Goal: Task Accomplishment & Management: Manage account settings

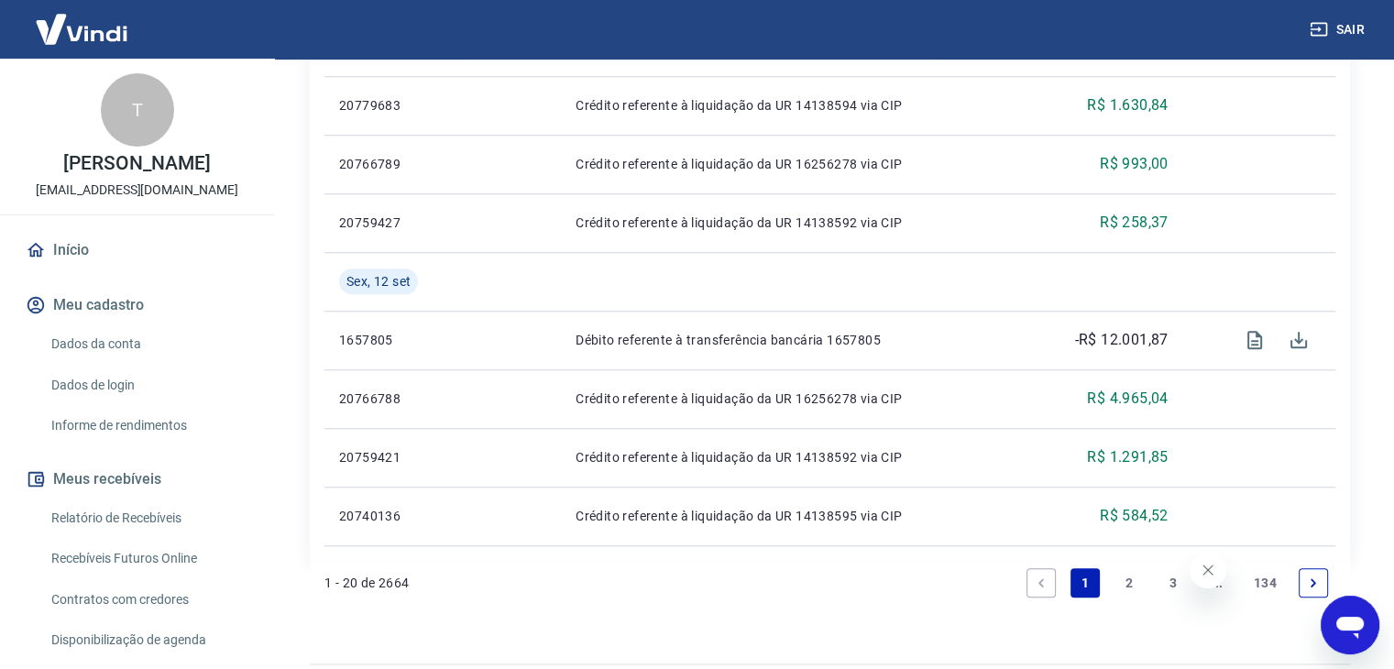
scroll to position [287, 0]
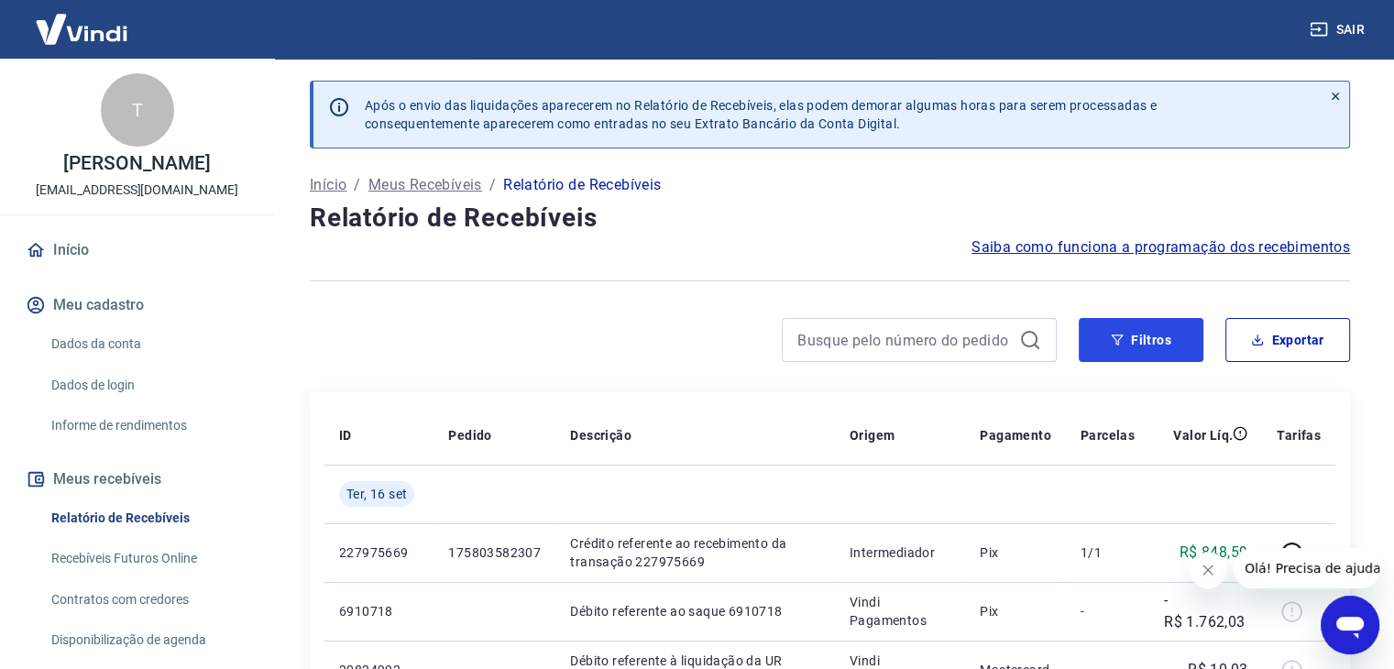
drag, startPoint x: 1146, startPoint y: 334, endPoint x: 881, endPoint y: 359, distance: 265.9
click at [1146, 334] on button "Filtros" at bounding box center [1140, 340] width 125 height 44
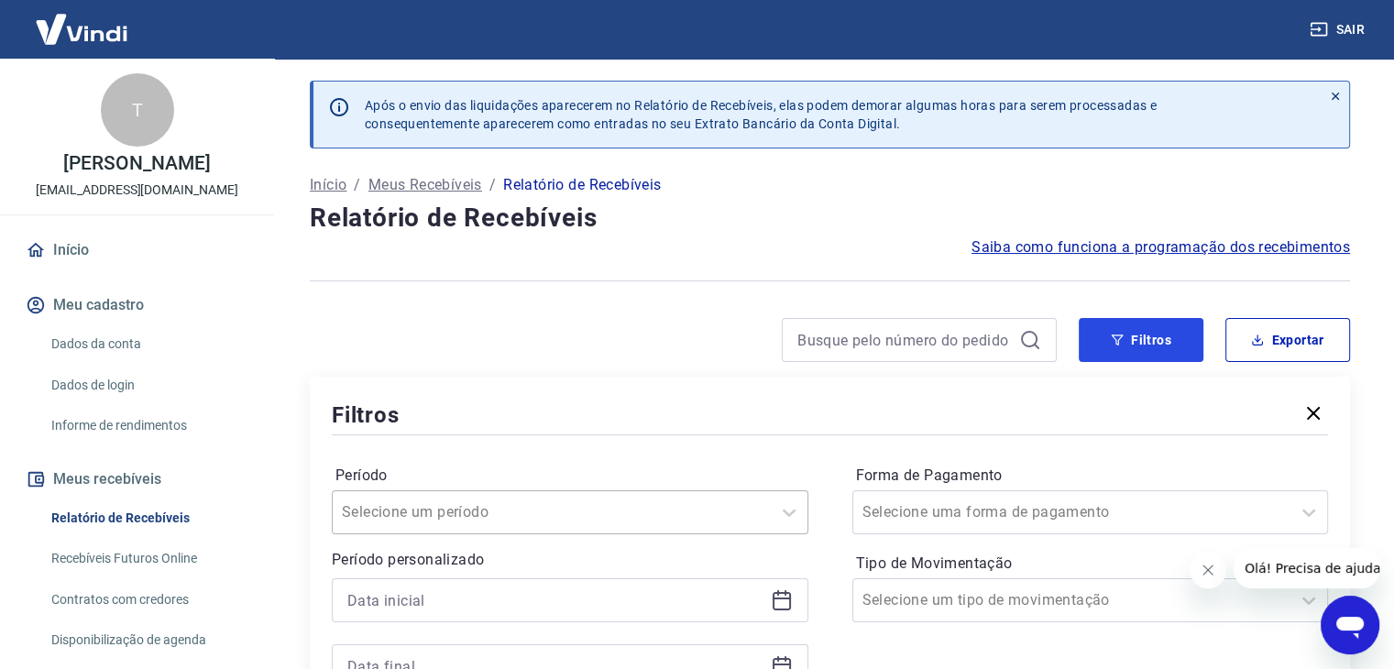
scroll to position [92, 0]
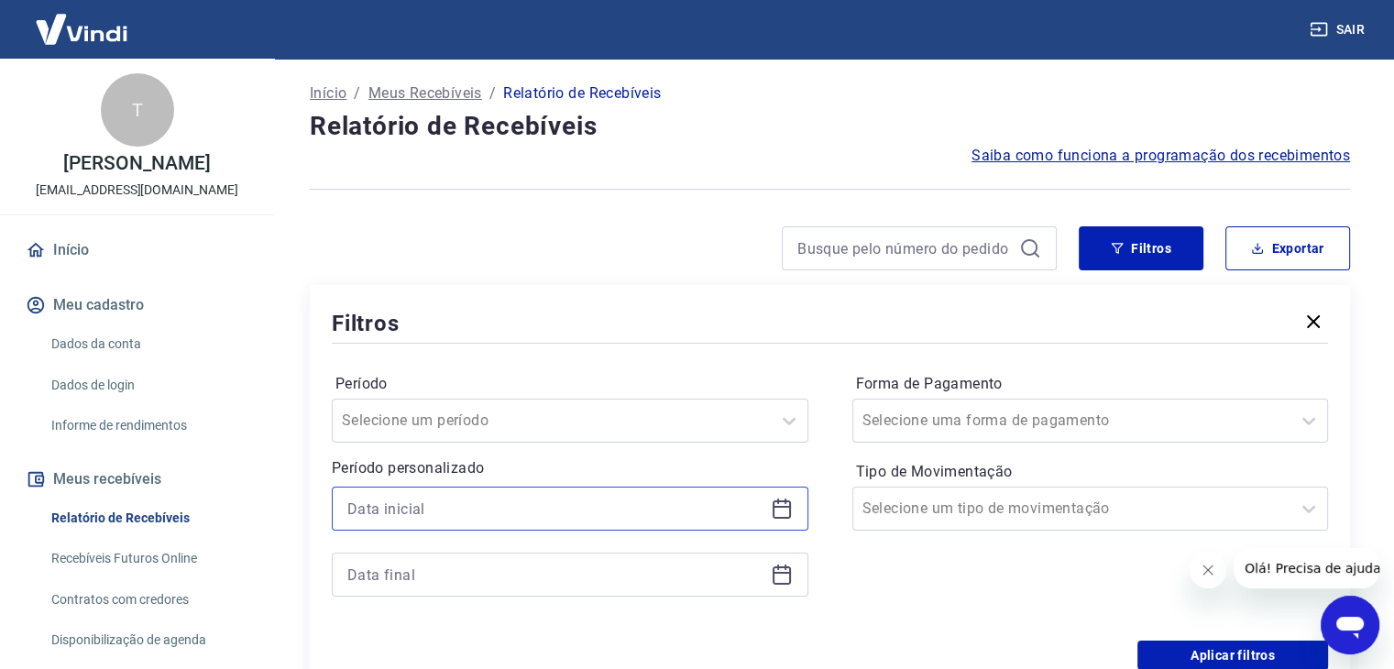
click at [452, 501] on input at bounding box center [555, 508] width 416 height 27
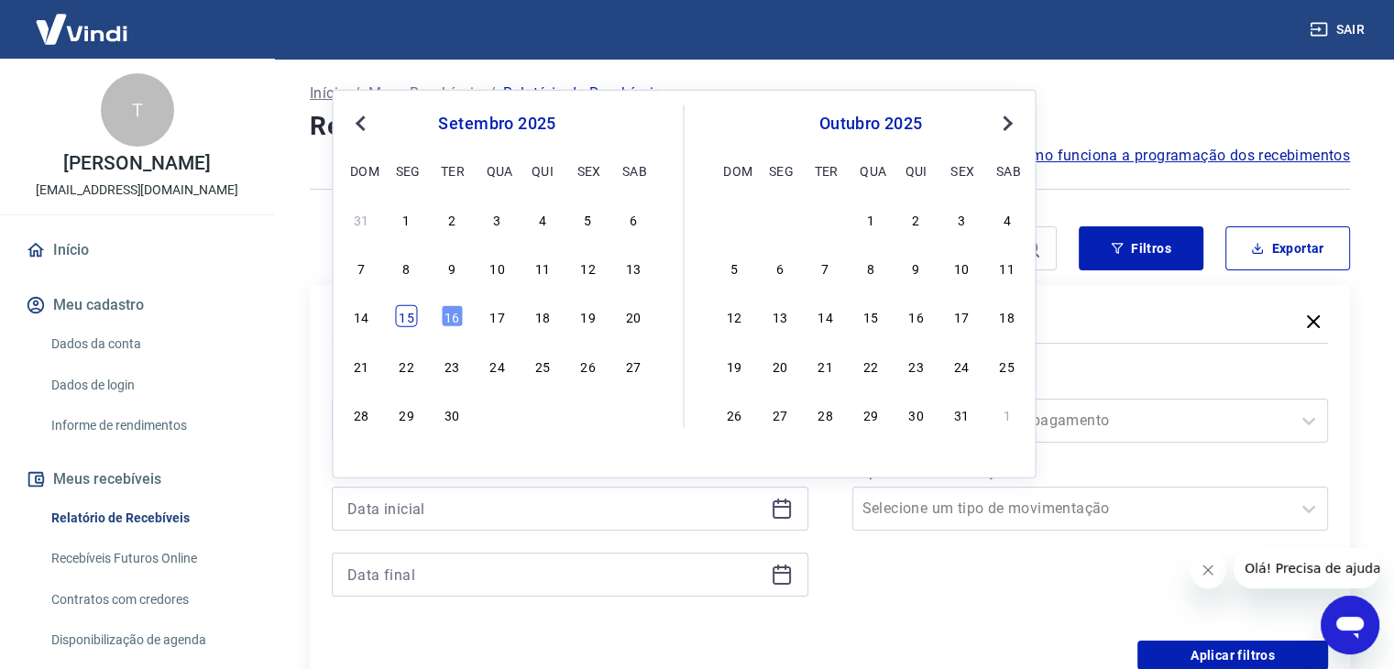
click at [405, 312] on div "15" at bounding box center [407, 316] width 22 height 22
type input "15/09/2025"
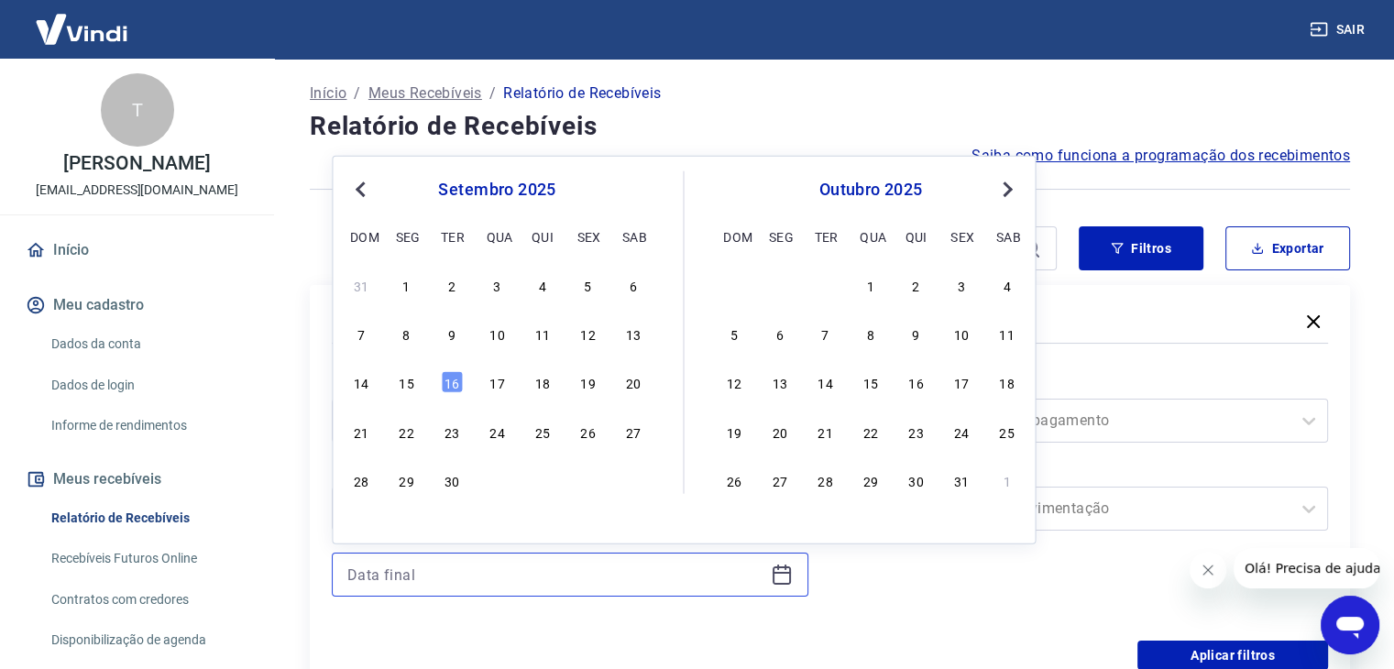
click at [425, 571] on input at bounding box center [555, 574] width 416 height 27
click at [407, 380] on div "15" at bounding box center [407, 382] width 22 height 22
type input "15/09/2025"
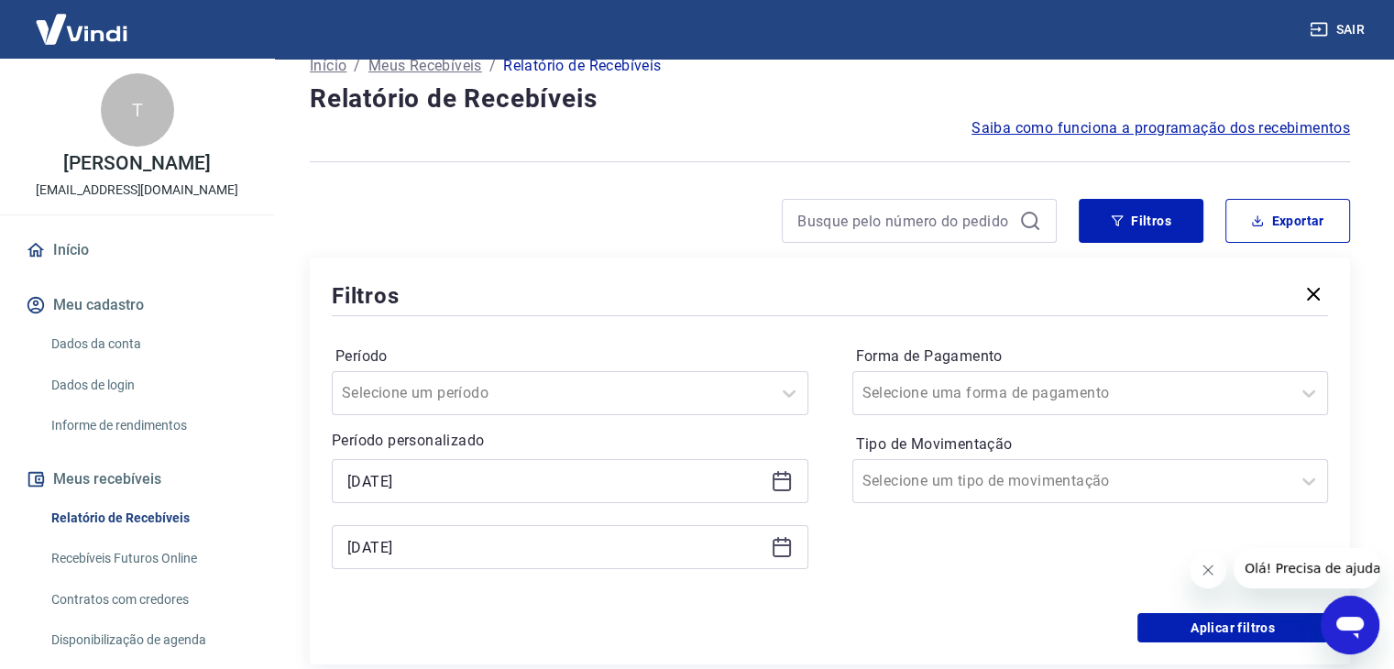
scroll to position [366, 0]
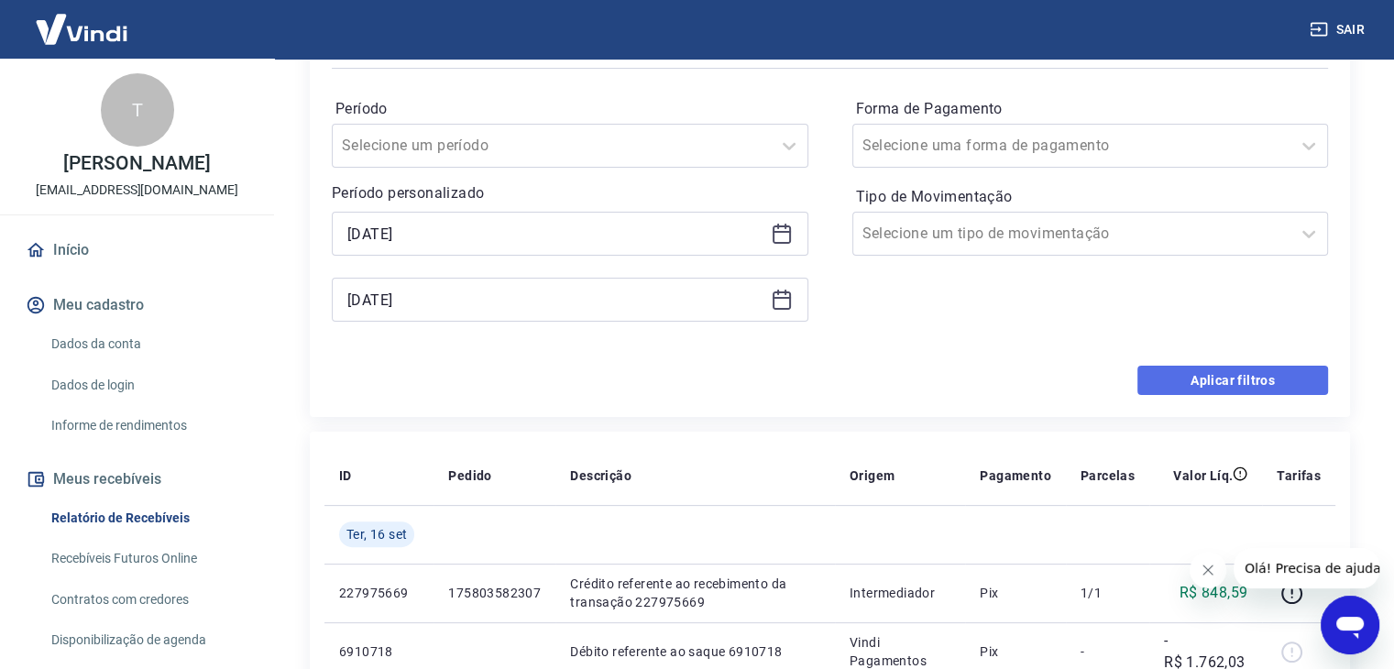
click at [1213, 380] on button "Aplicar filtros" at bounding box center [1232, 380] width 191 height 29
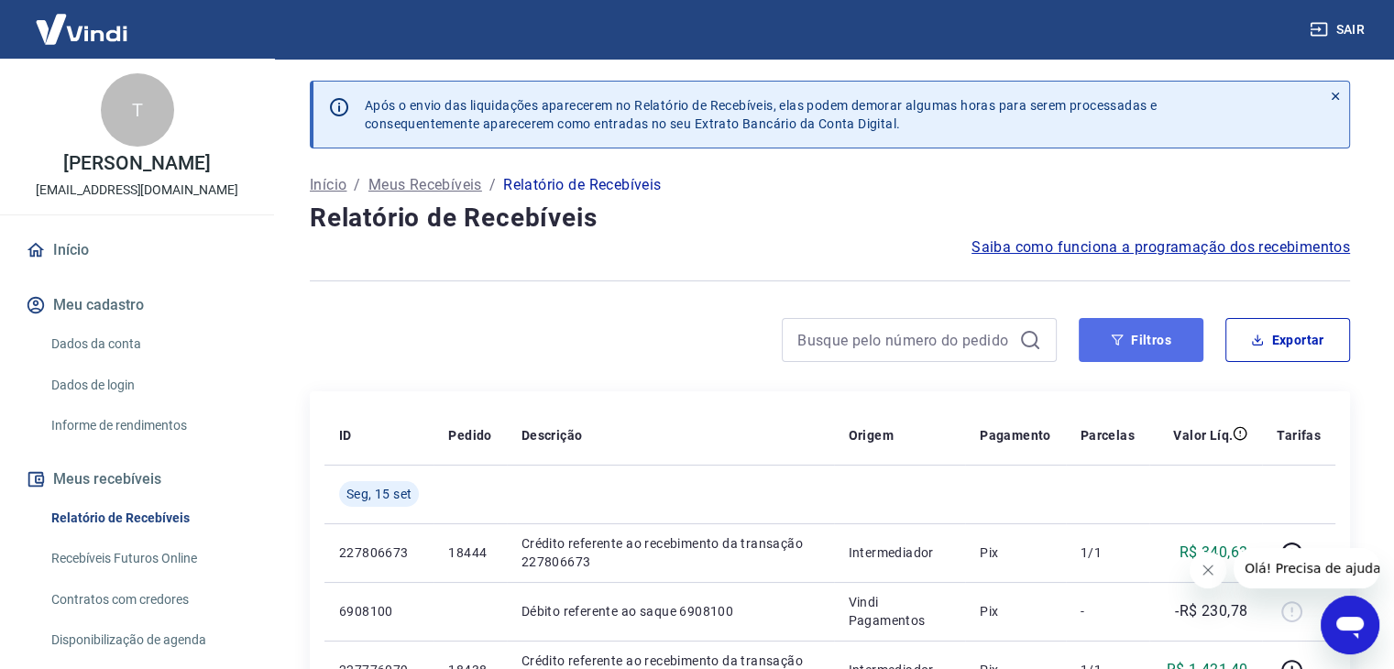
click at [1138, 341] on button "Filtros" at bounding box center [1140, 340] width 125 height 44
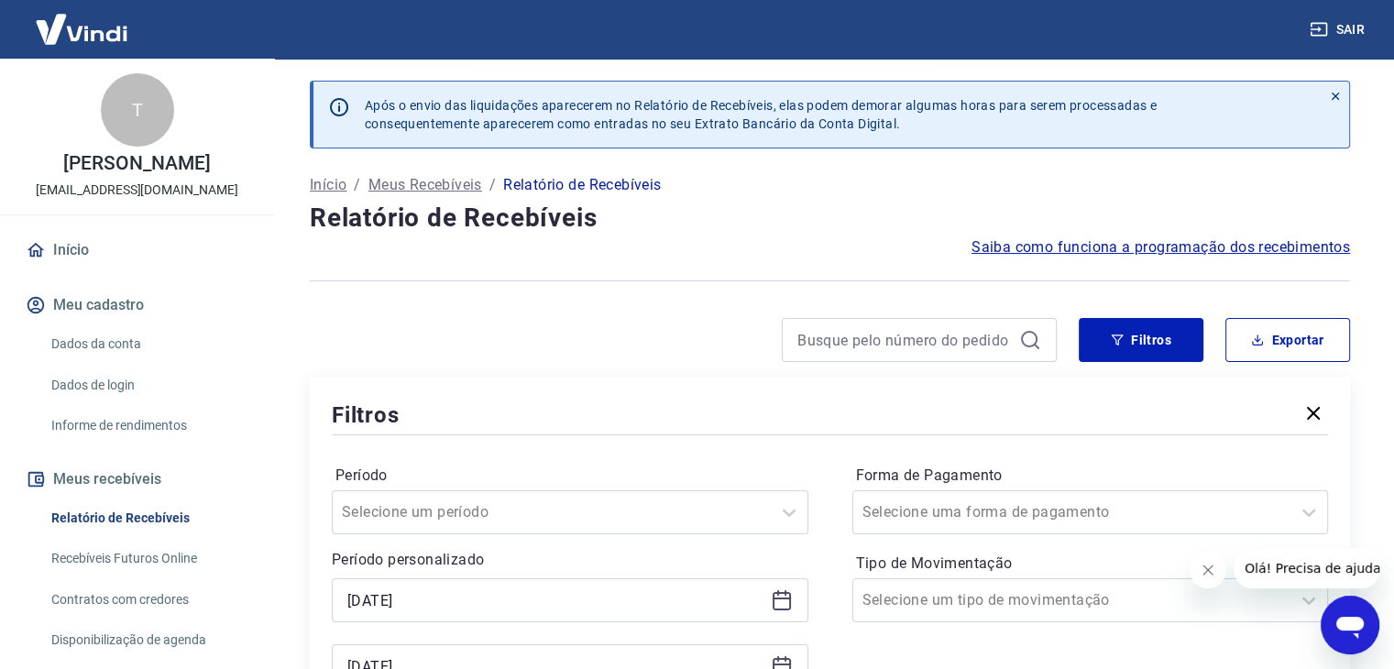
click at [773, 608] on icon at bounding box center [781, 601] width 18 height 18
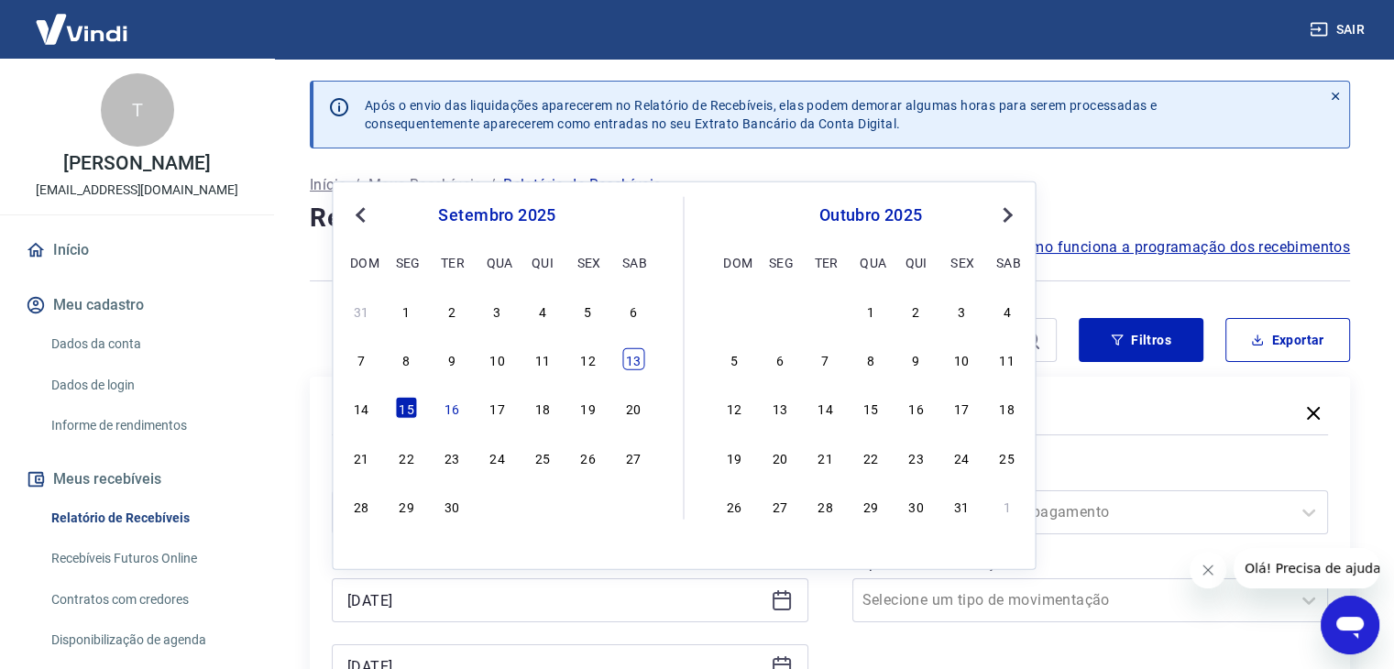
click at [638, 356] on div "13" at bounding box center [633, 359] width 22 height 22
type input "13/09/2025"
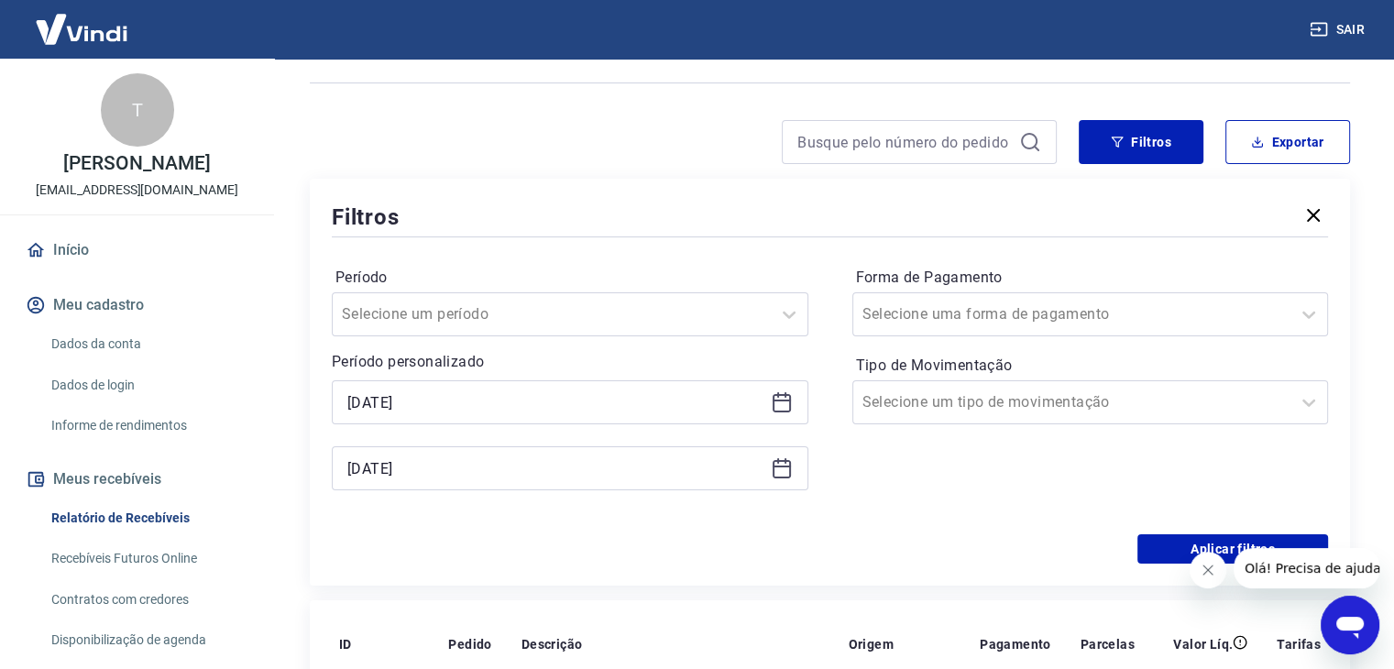
scroll to position [275, 0]
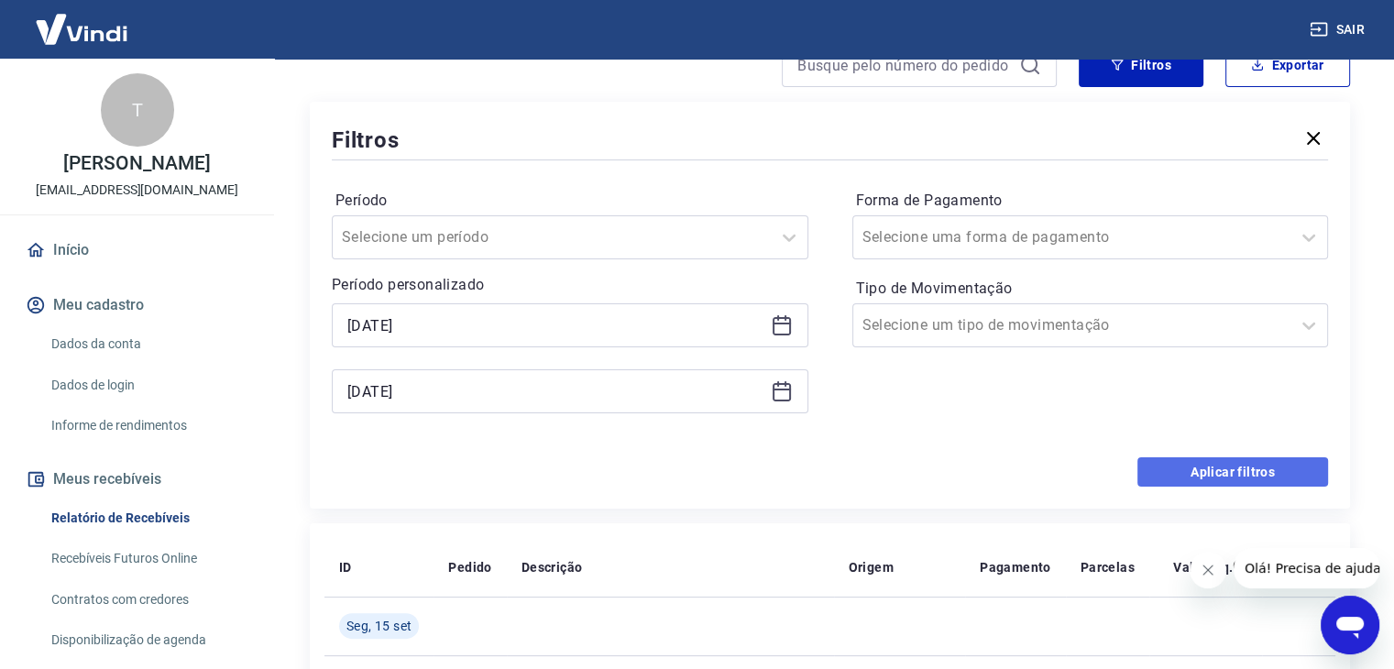
click at [1290, 476] on button "Aplicar filtros" at bounding box center [1232, 471] width 191 height 29
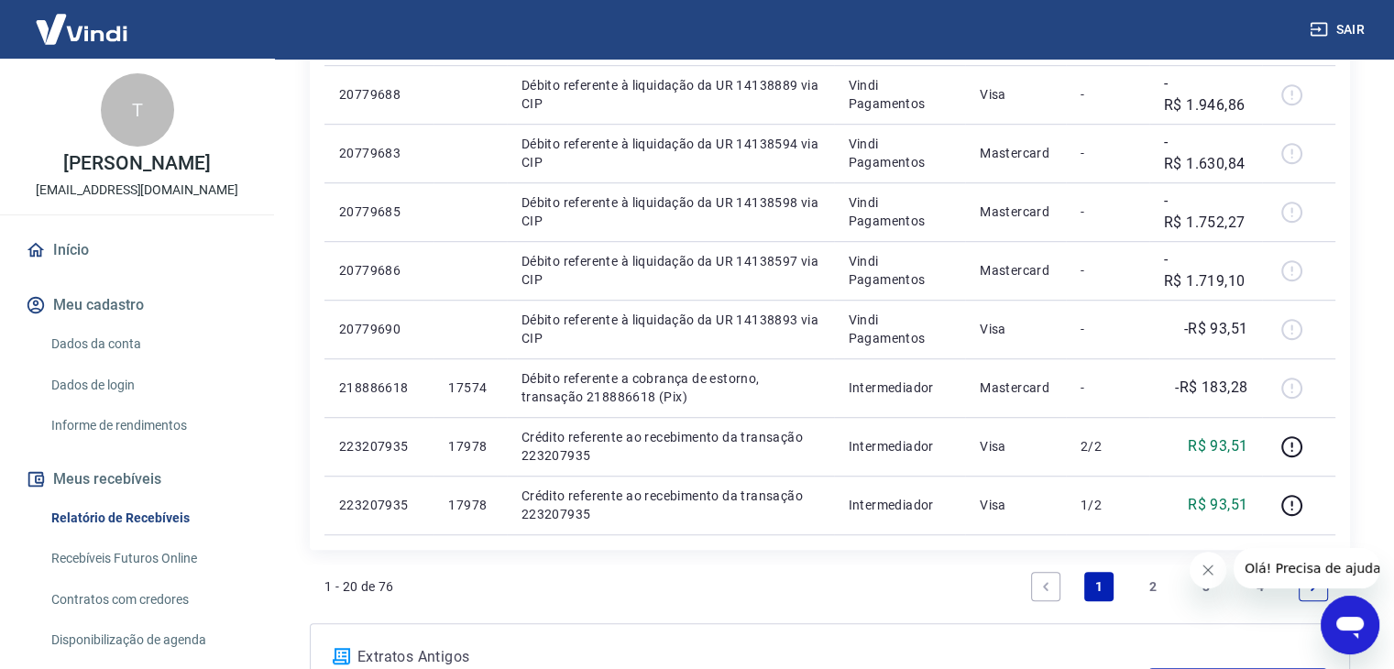
scroll to position [1191, 0]
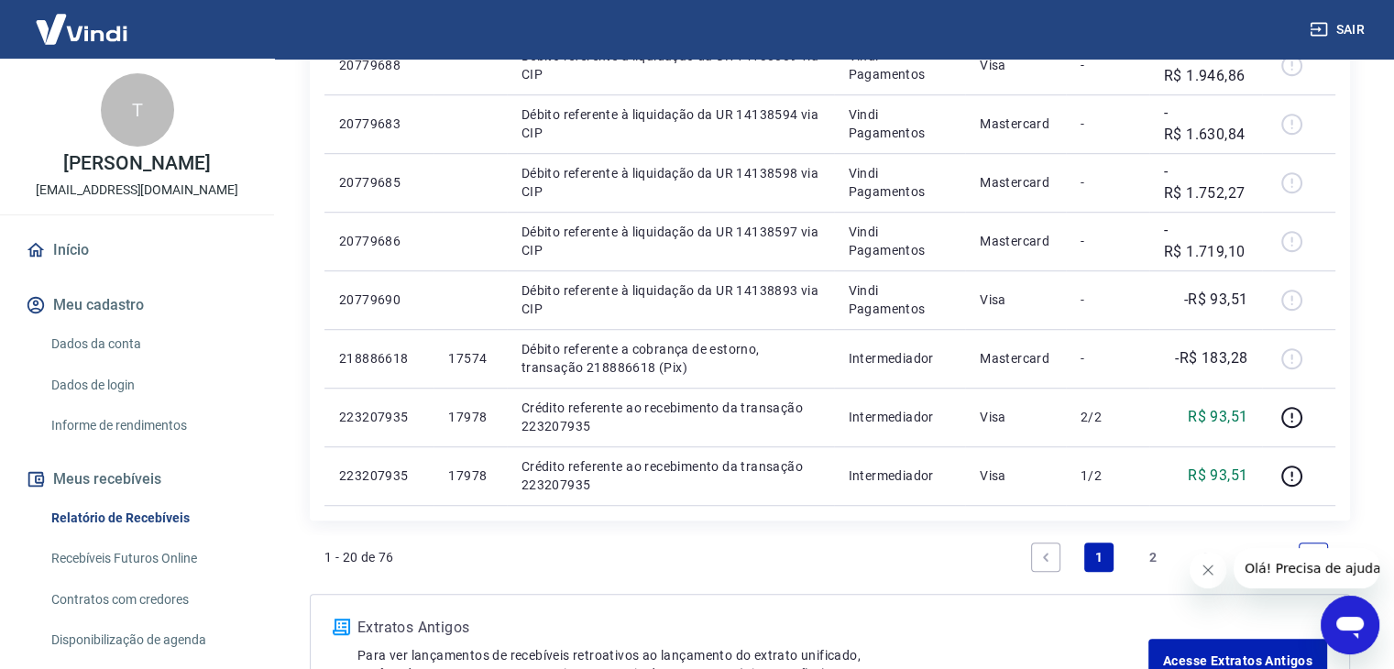
click at [1153, 559] on link "2" at bounding box center [1152, 556] width 29 height 29
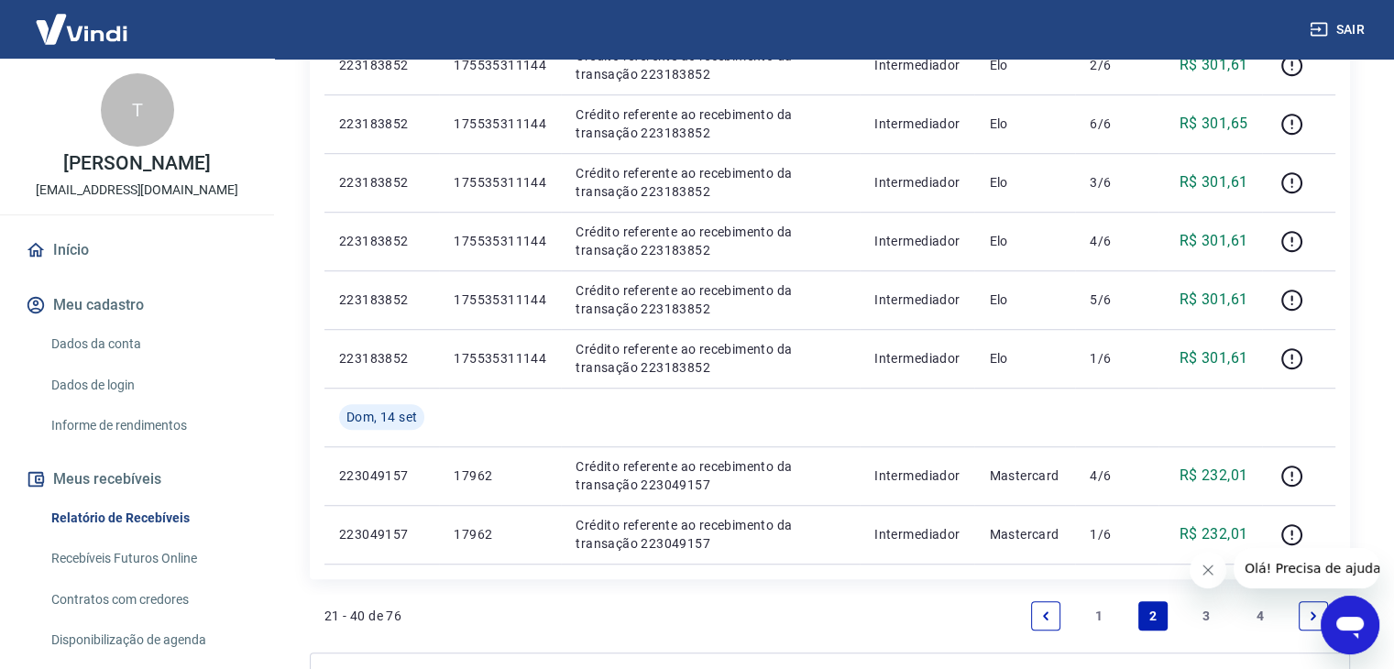
scroll to position [1385, 0]
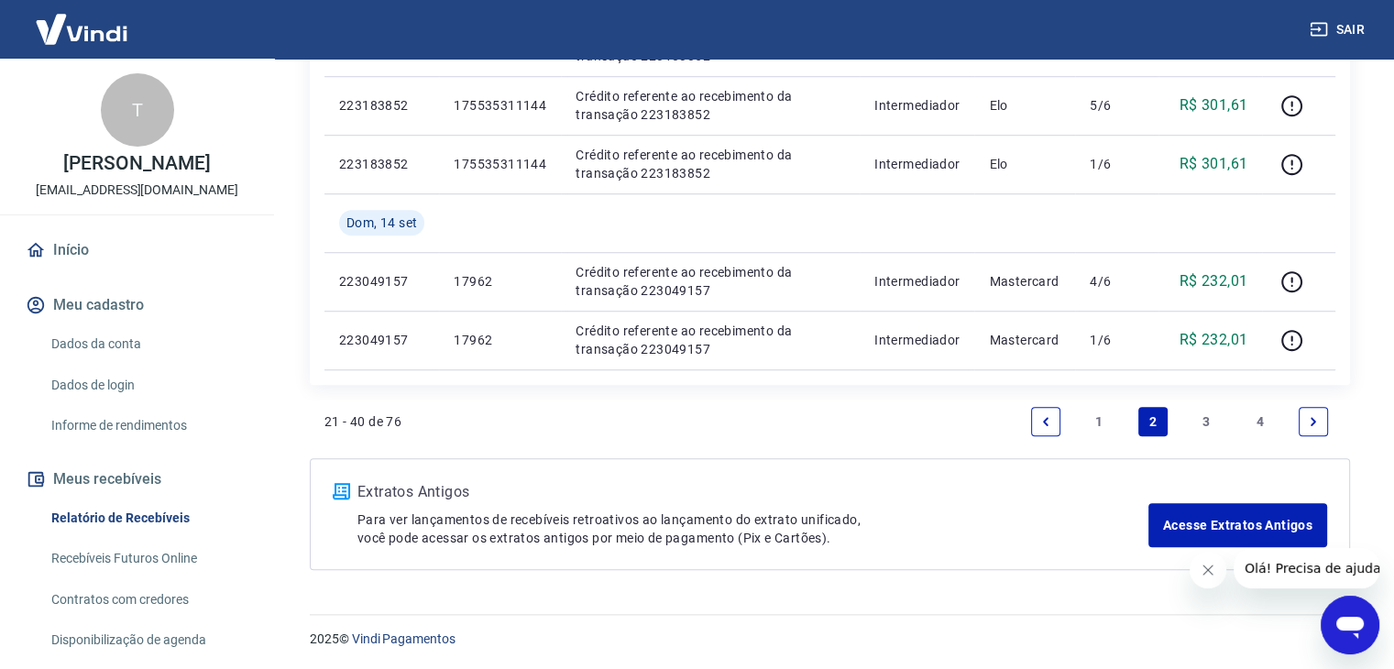
click at [1202, 419] on link "3" at bounding box center [1205, 421] width 29 height 29
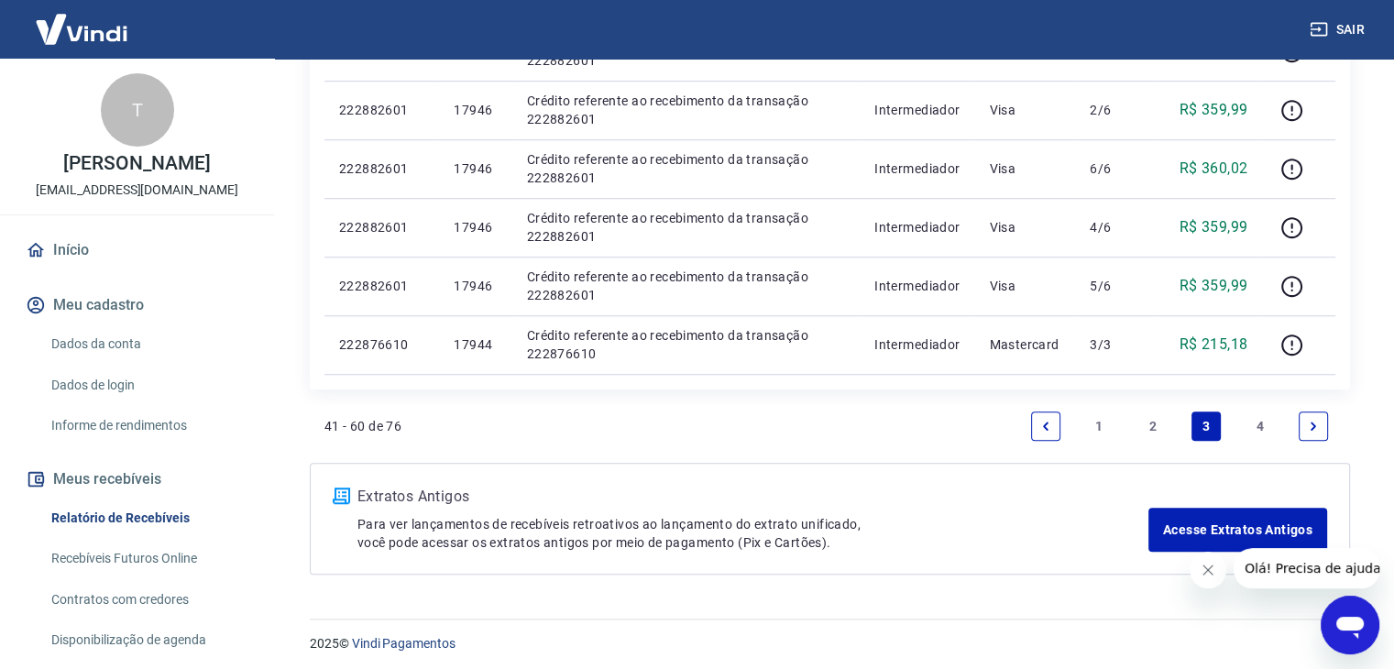
scroll to position [1385, 0]
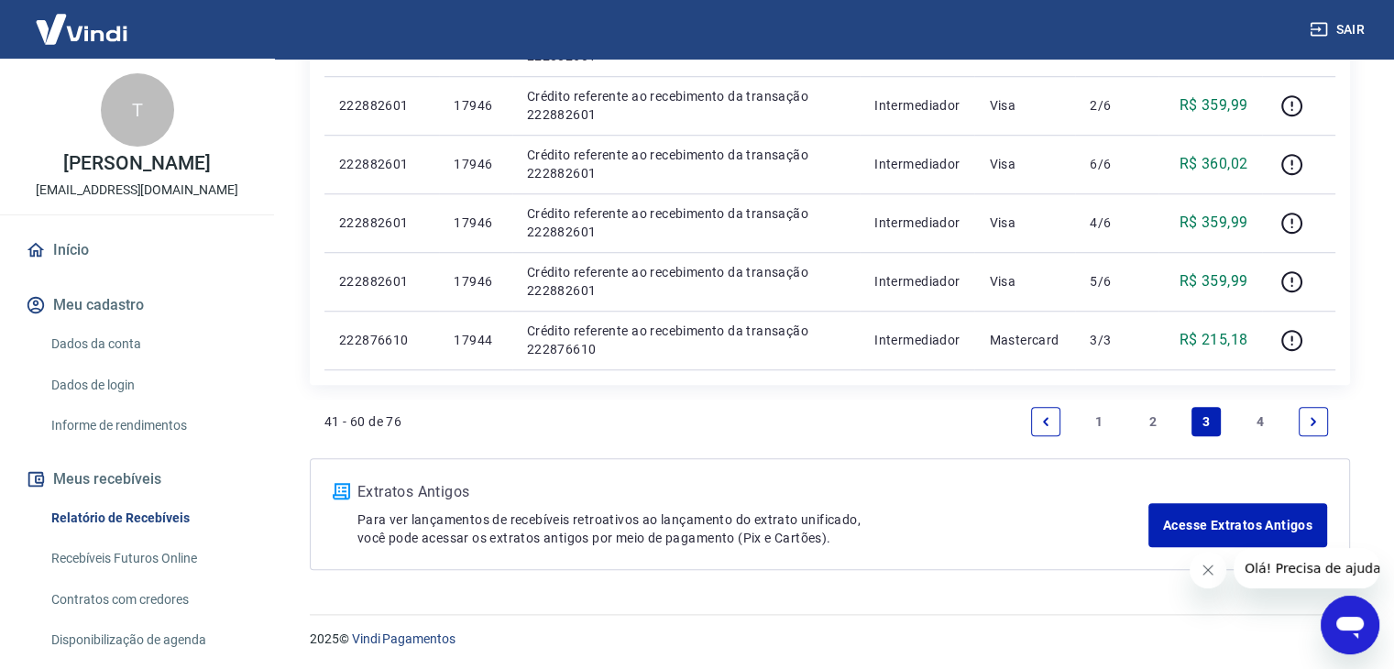
click at [1260, 415] on link "4" at bounding box center [1259, 421] width 29 height 29
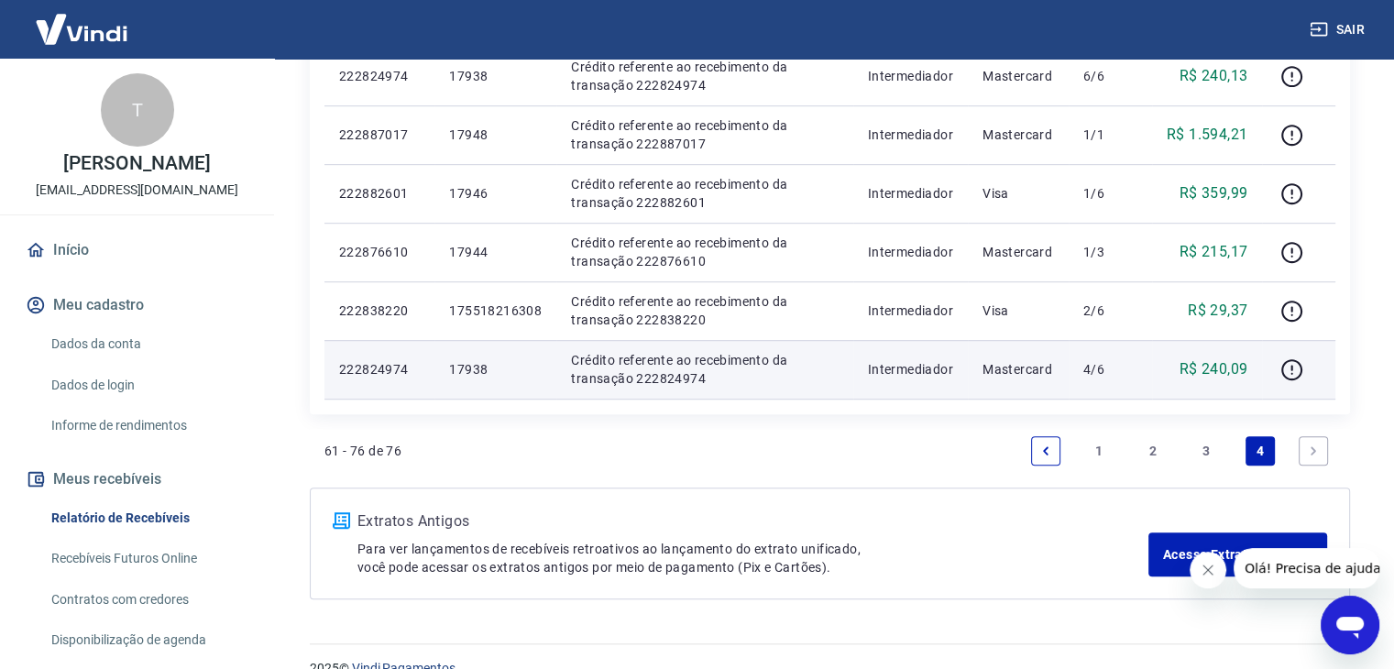
scroll to position [1092, 0]
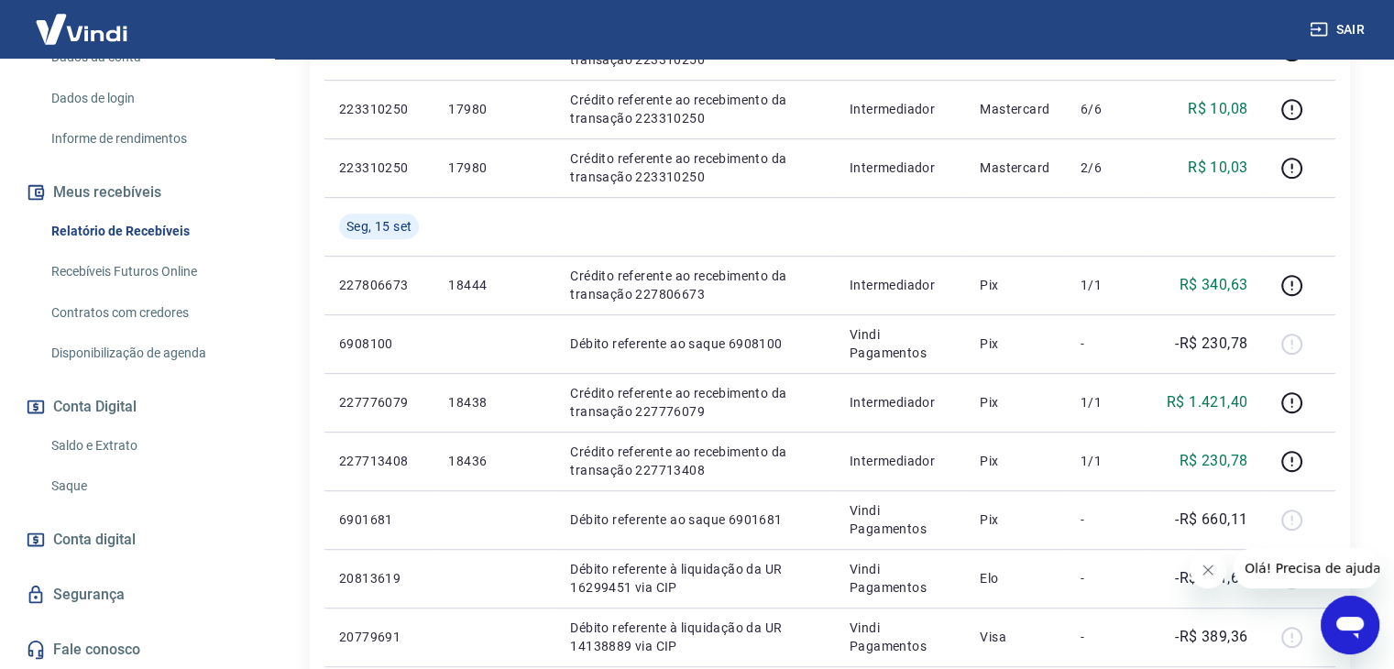
scroll to position [916, 0]
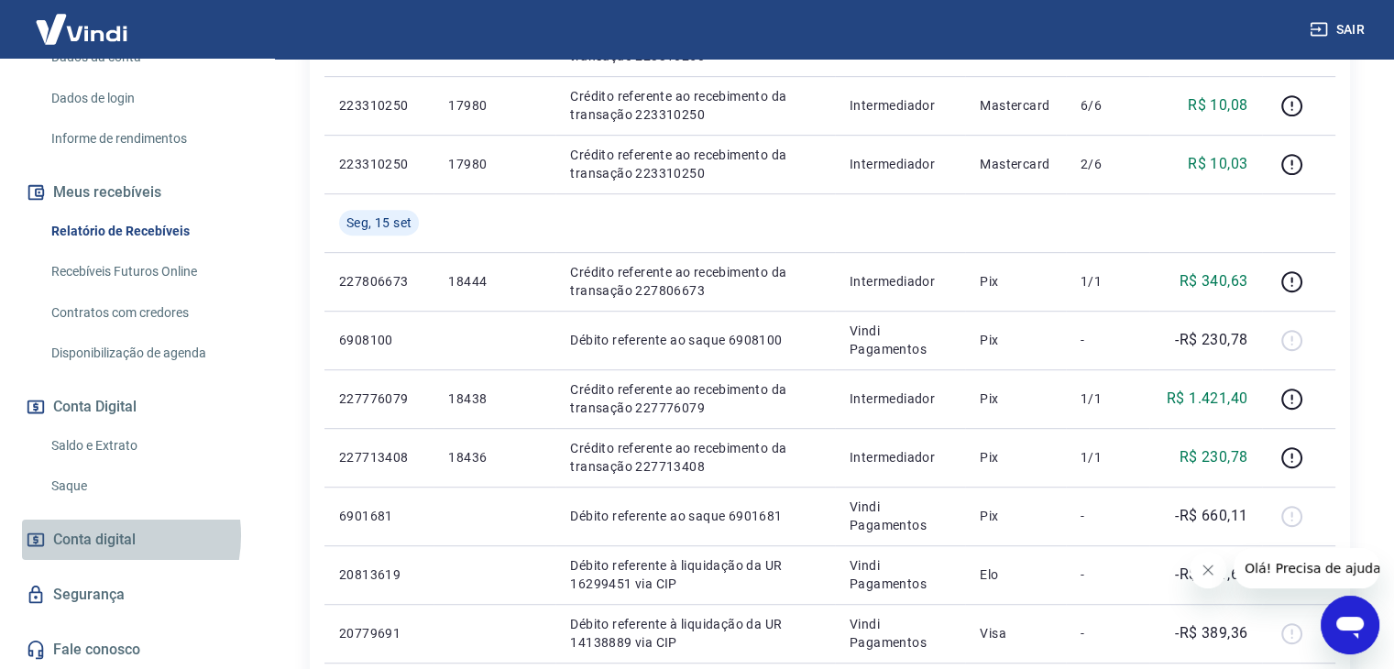
click at [103, 535] on span "Conta digital" at bounding box center [94, 540] width 82 height 26
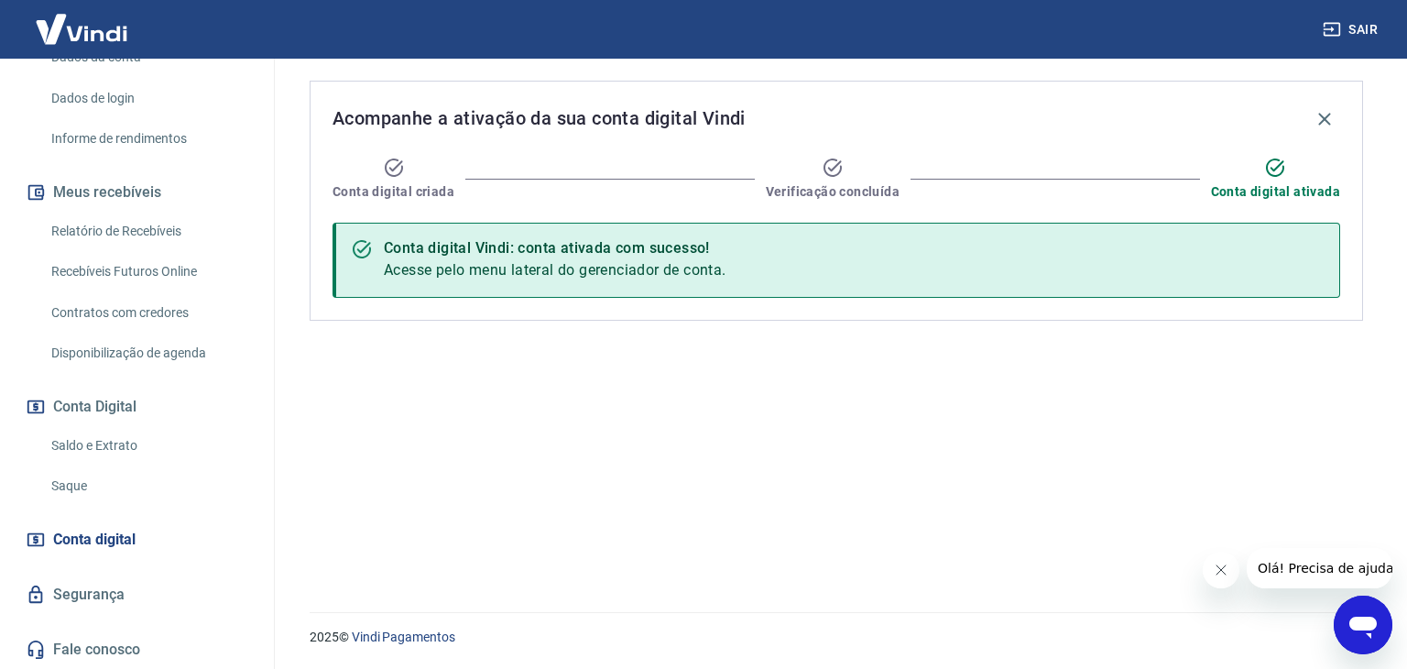
click at [115, 438] on link "Saldo e Extrato" at bounding box center [148, 446] width 208 height 38
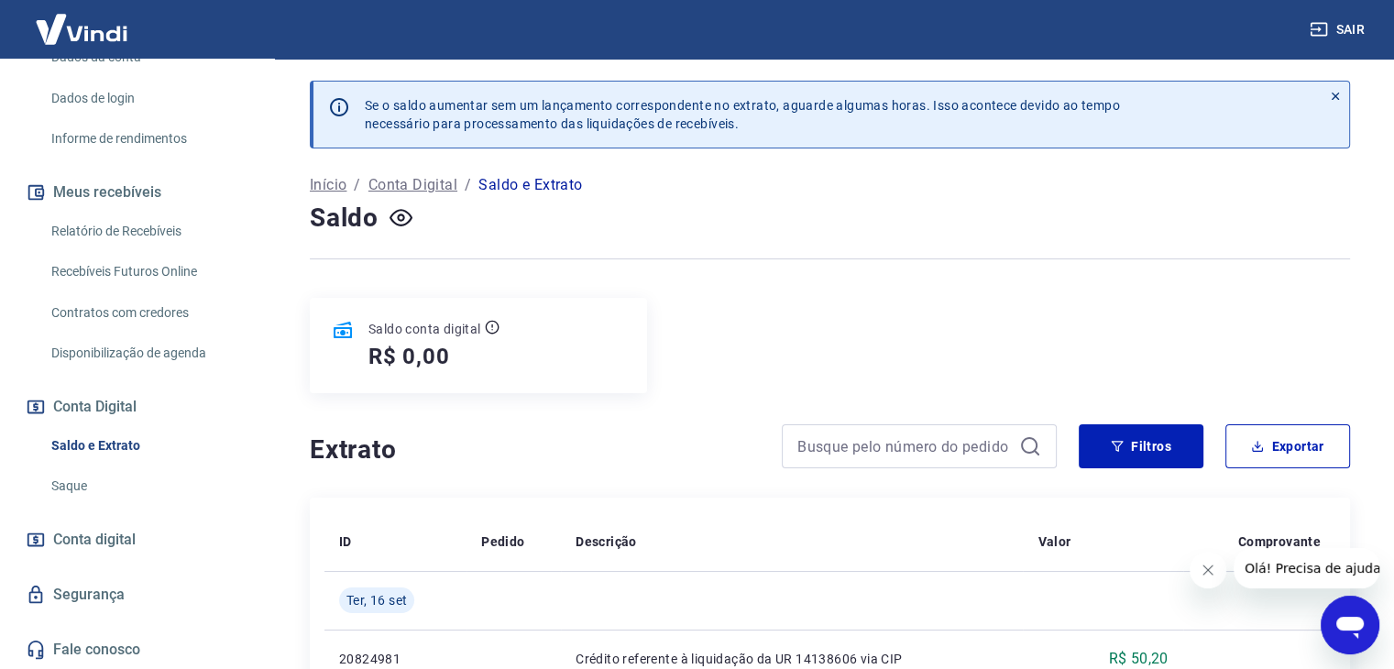
scroll to position [92, 0]
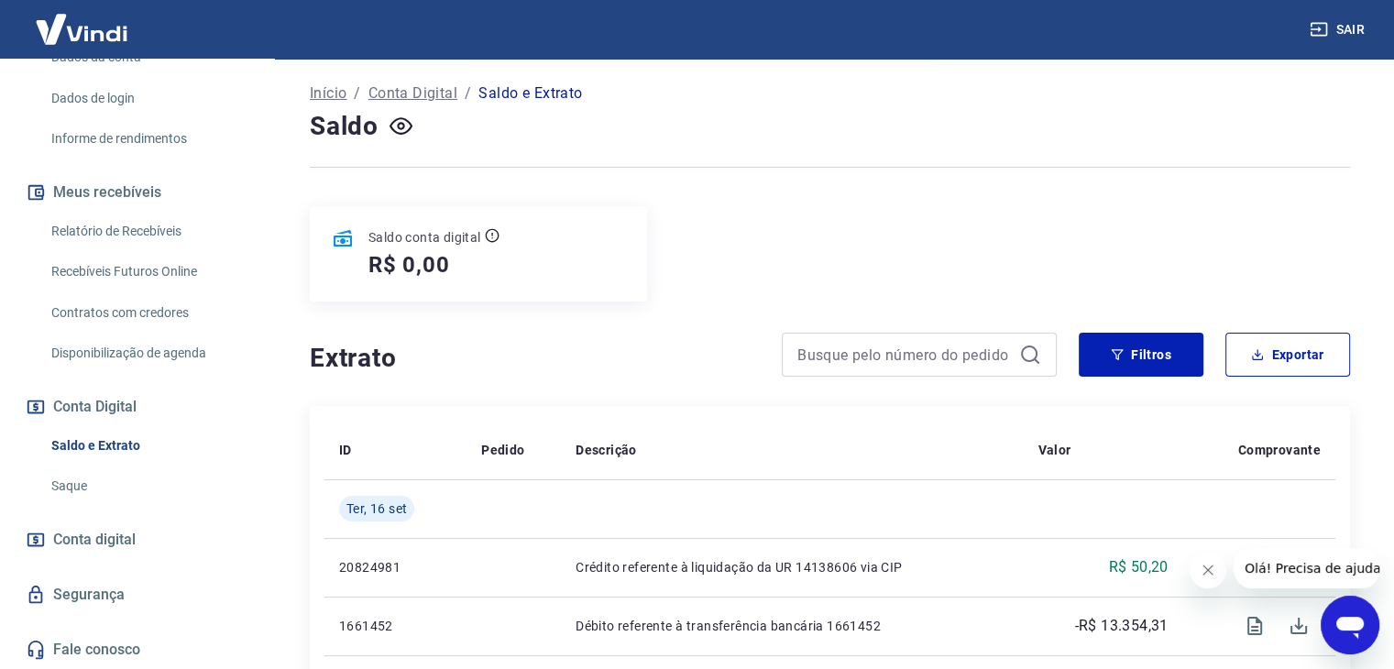
click at [473, 254] on div "R$ 0,00" at bounding box center [433, 264] width 131 height 29
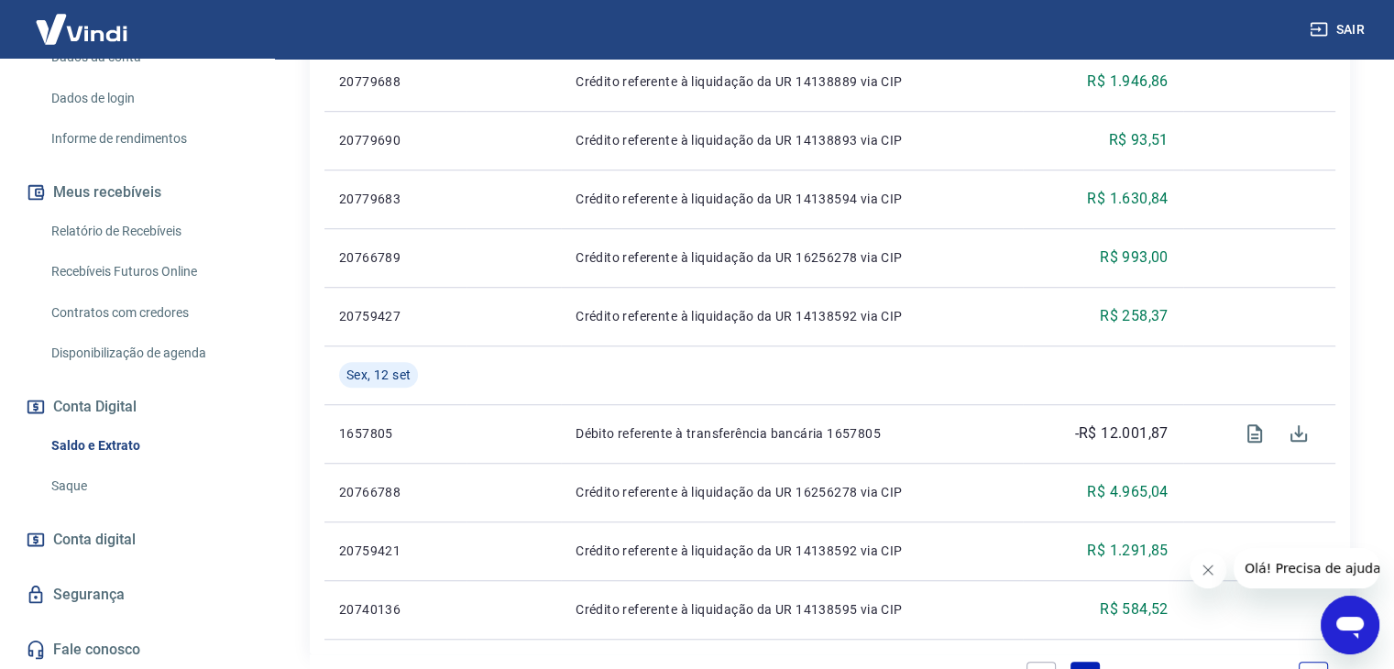
scroll to position [1283, 0]
click at [79, 487] on link "Saque" at bounding box center [148, 486] width 208 height 38
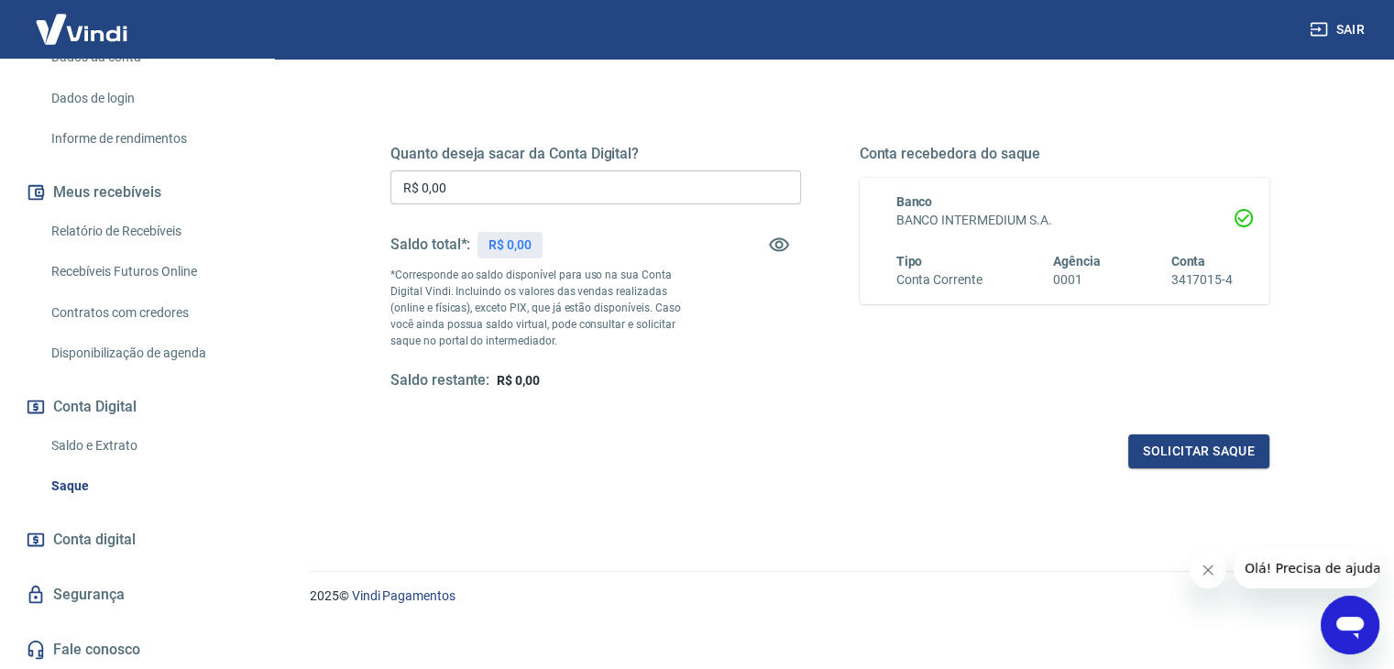
scroll to position [236, 0]
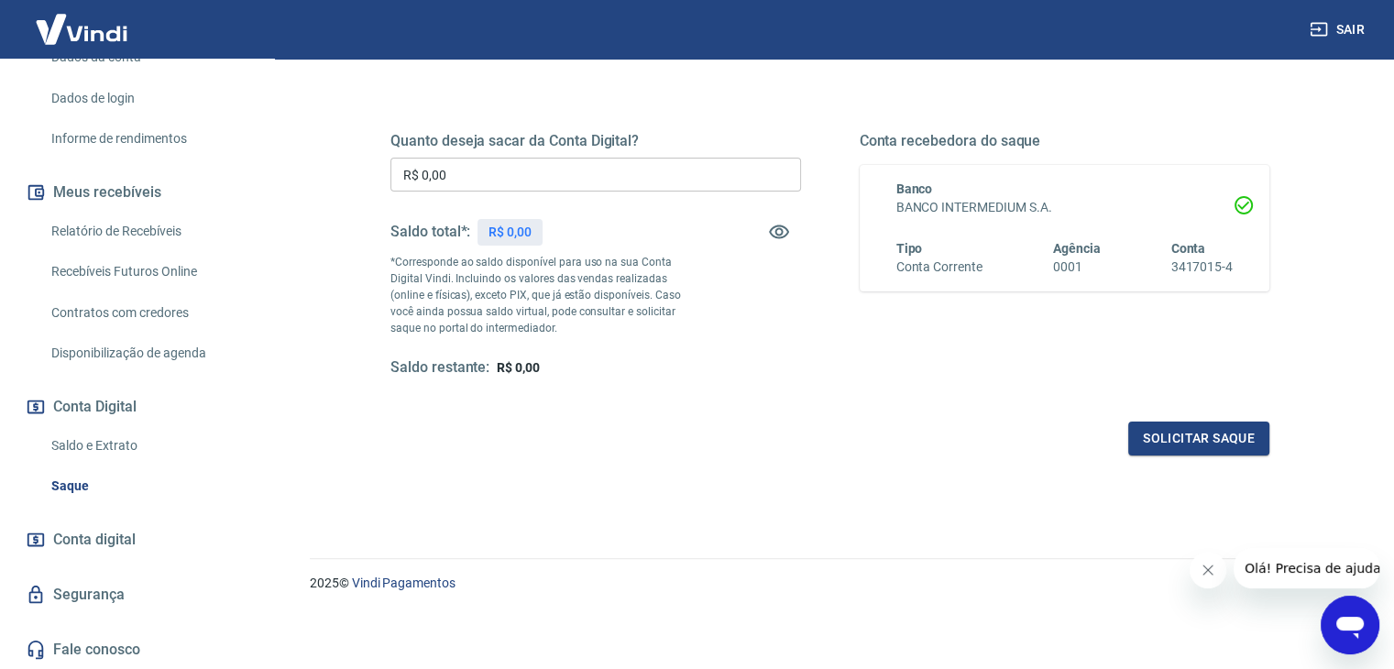
click at [136, 443] on link "Saldo e Extrato" at bounding box center [148, 446] width 208 height 38
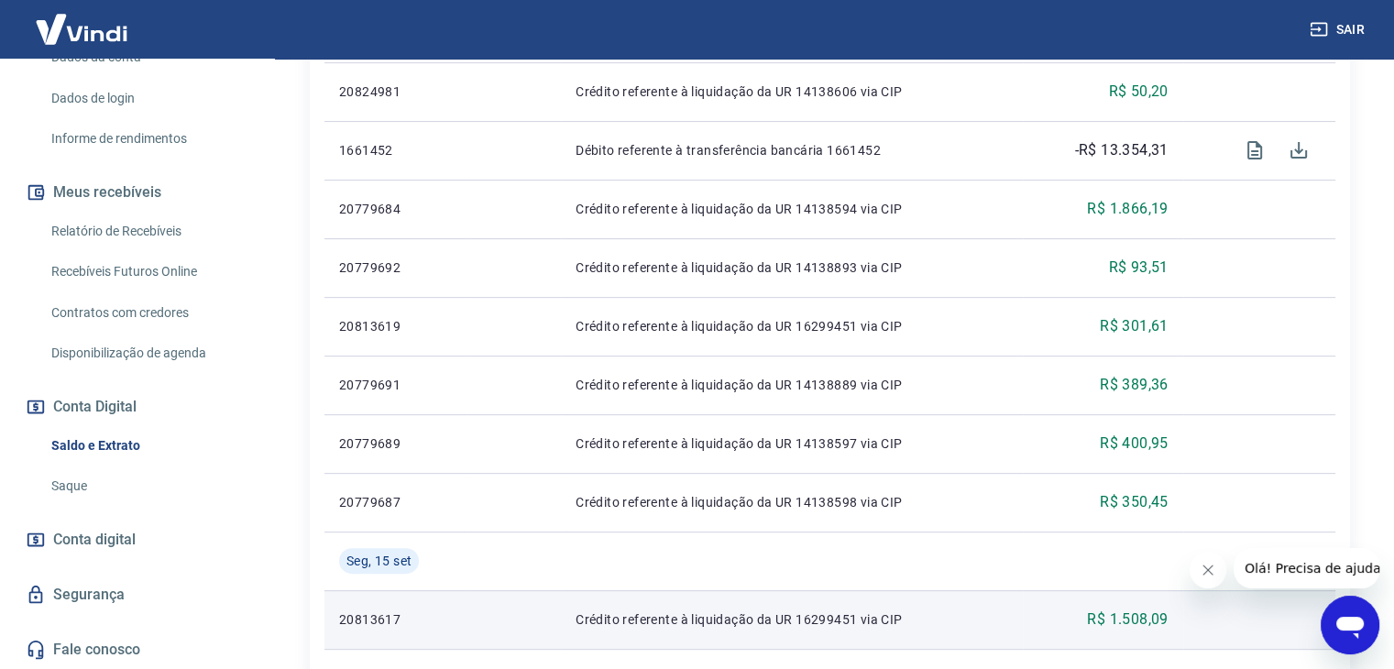
scroll to position [458, 0]
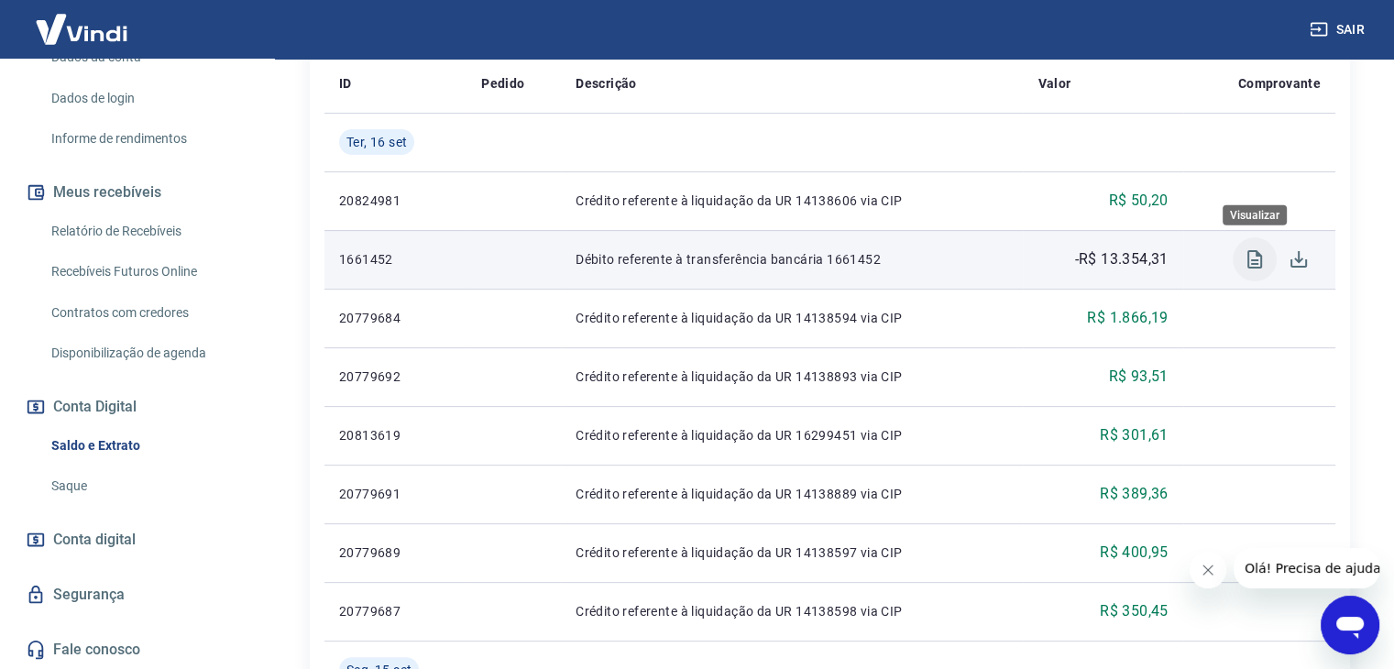
click at [1246, 261] on icon "Visualizar" at bounding box center [1254, 259] width 22 height 22
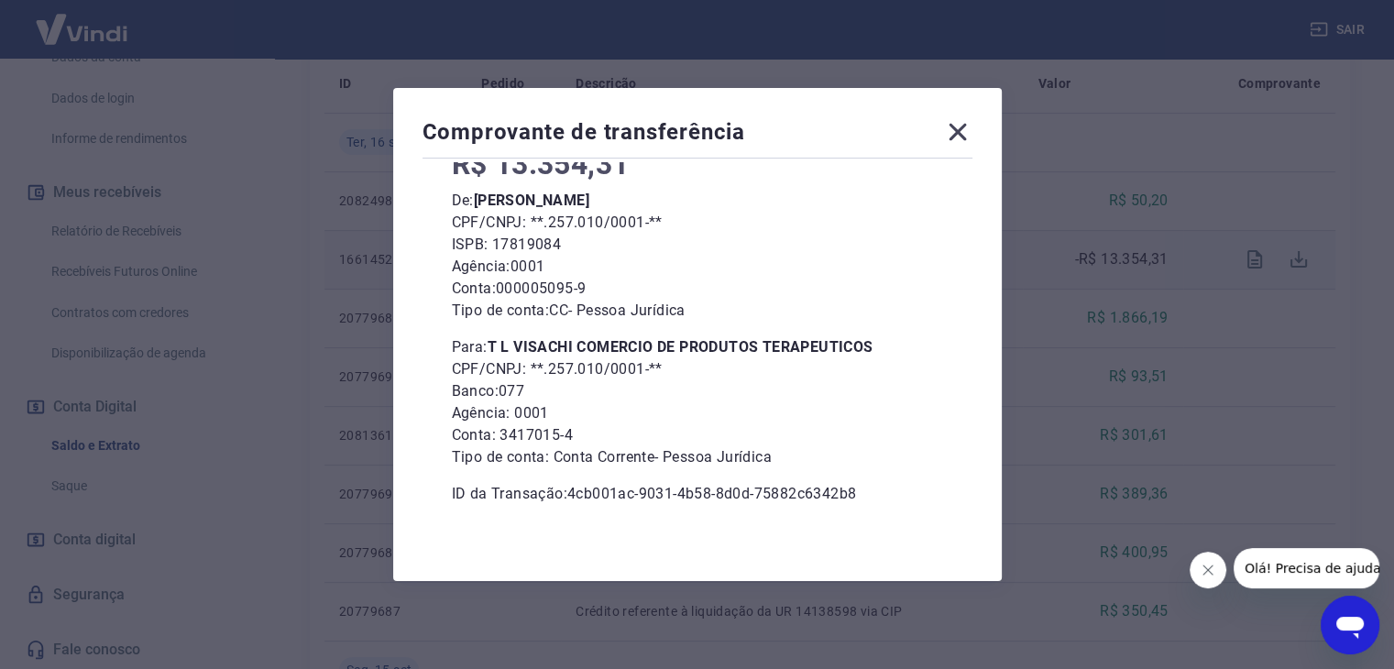
scroll to position [137, 0]
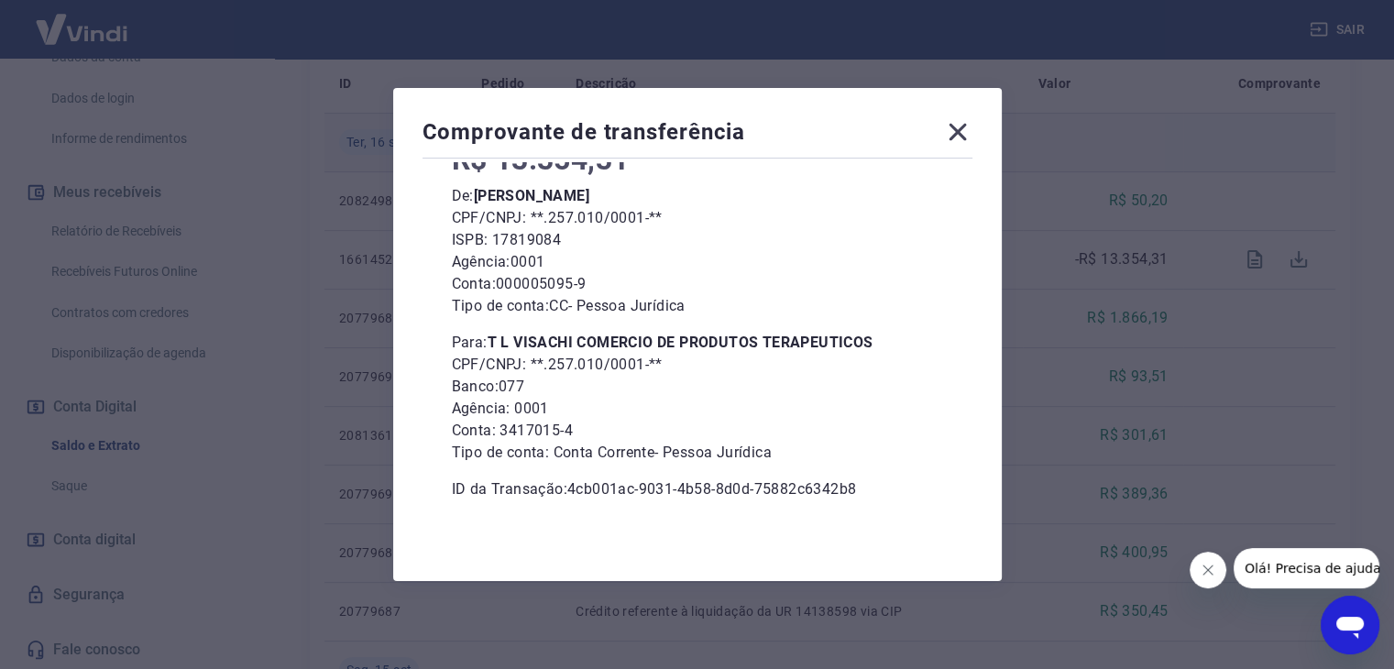
click at [968, 122] on icon at bounding box center [957, 131] width 29 height 29
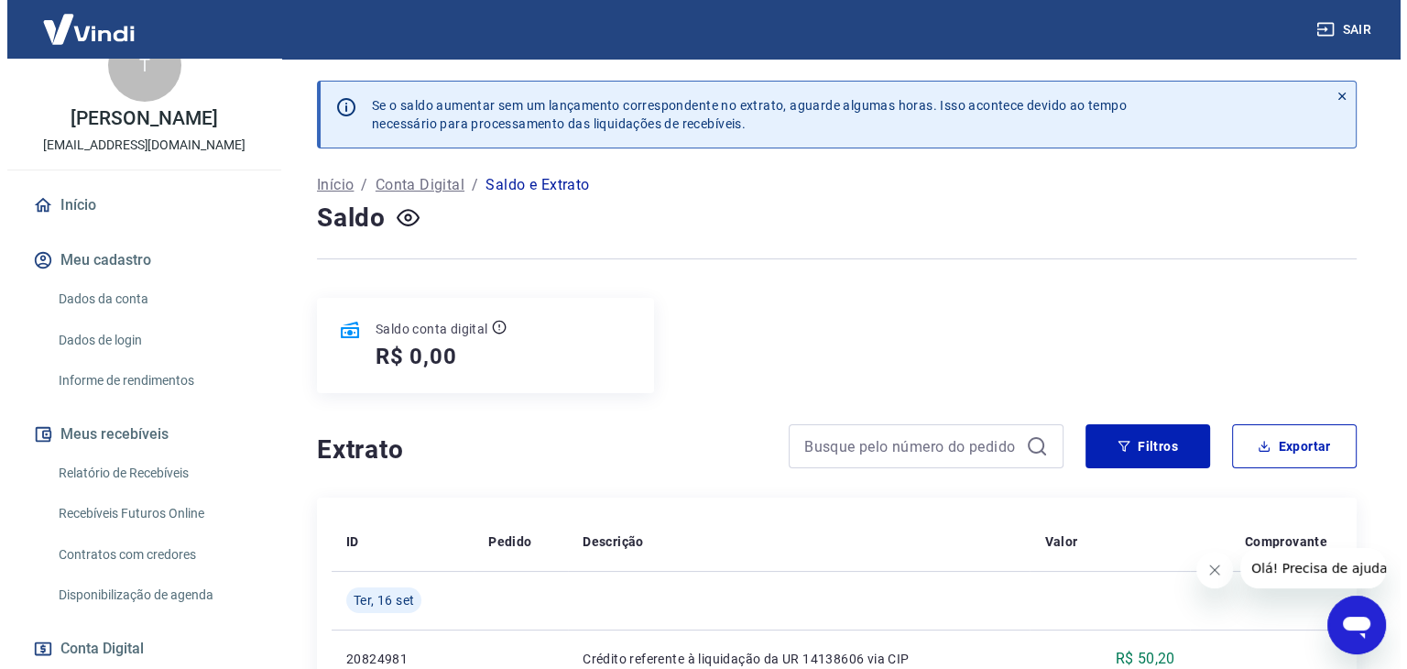
scroll to position [12, 0]
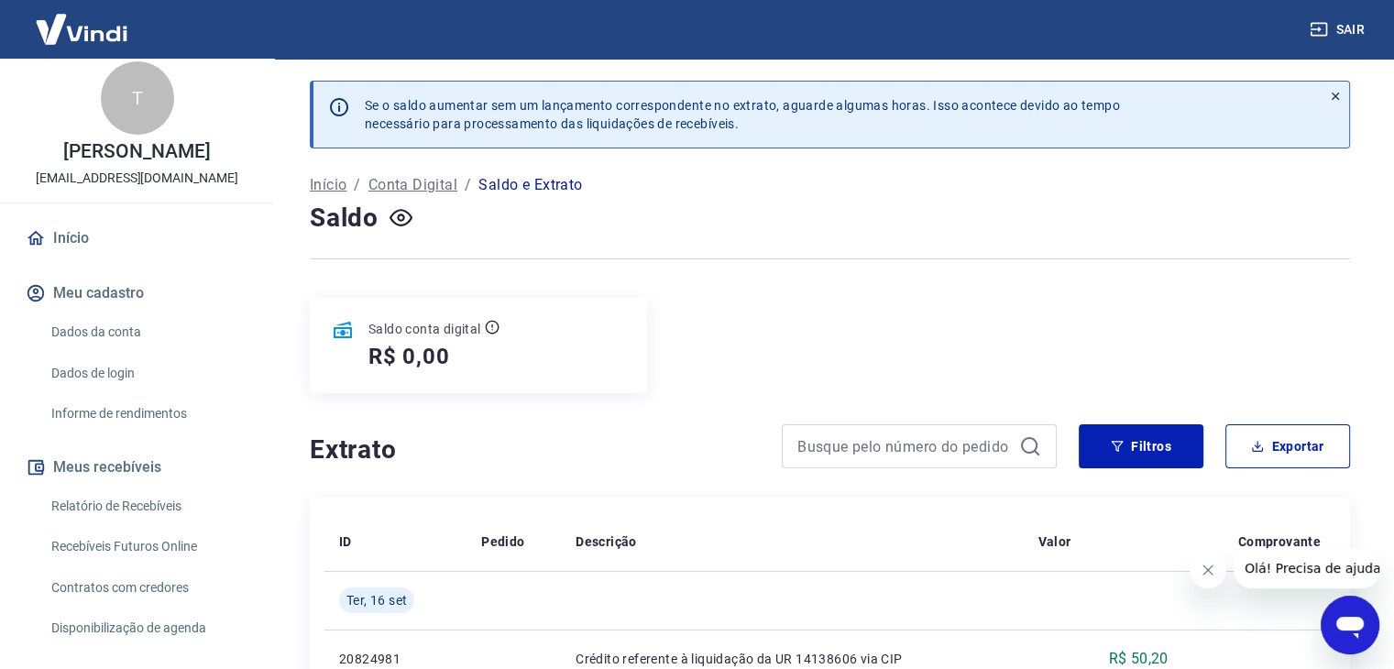
click at [152, 496] on link "Relatório de Recebíveis" at bounding box center [148, 506] width 208 height 38
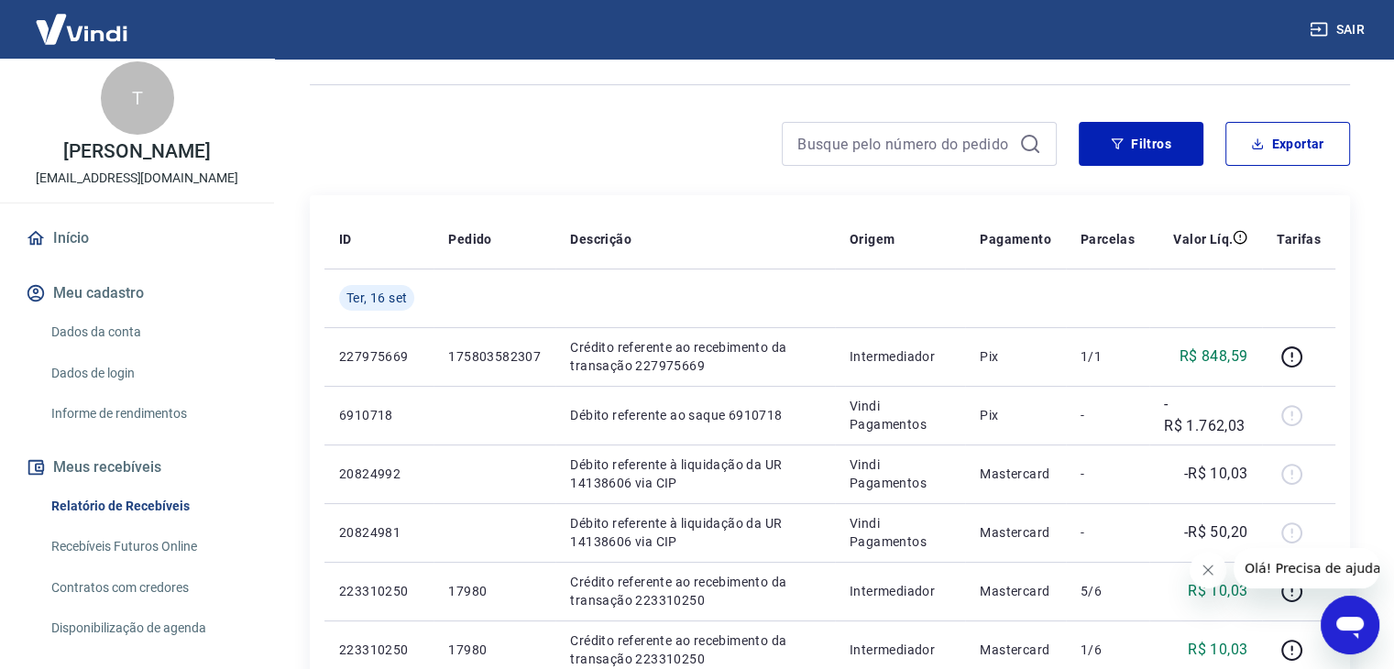
scroll to position [92, 0]
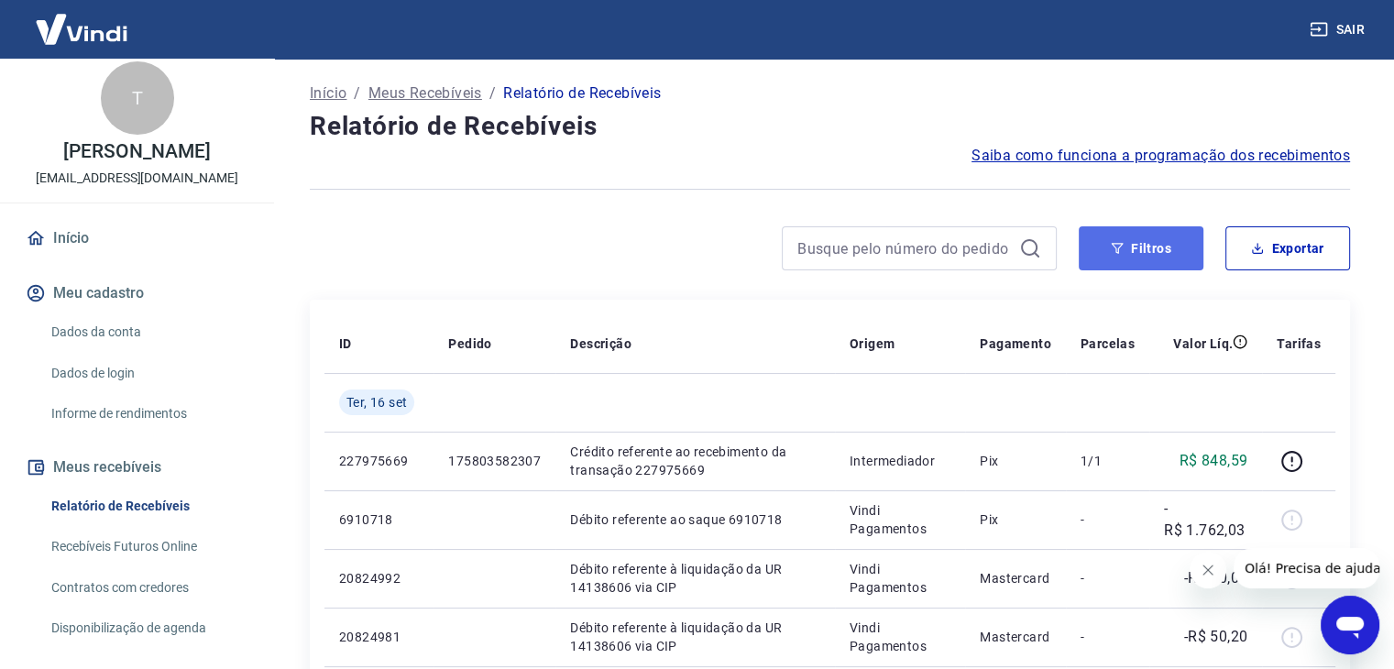
click at [1157, 251] on button "Filtros" at bounding box center [1140, 248] width 125 height 44
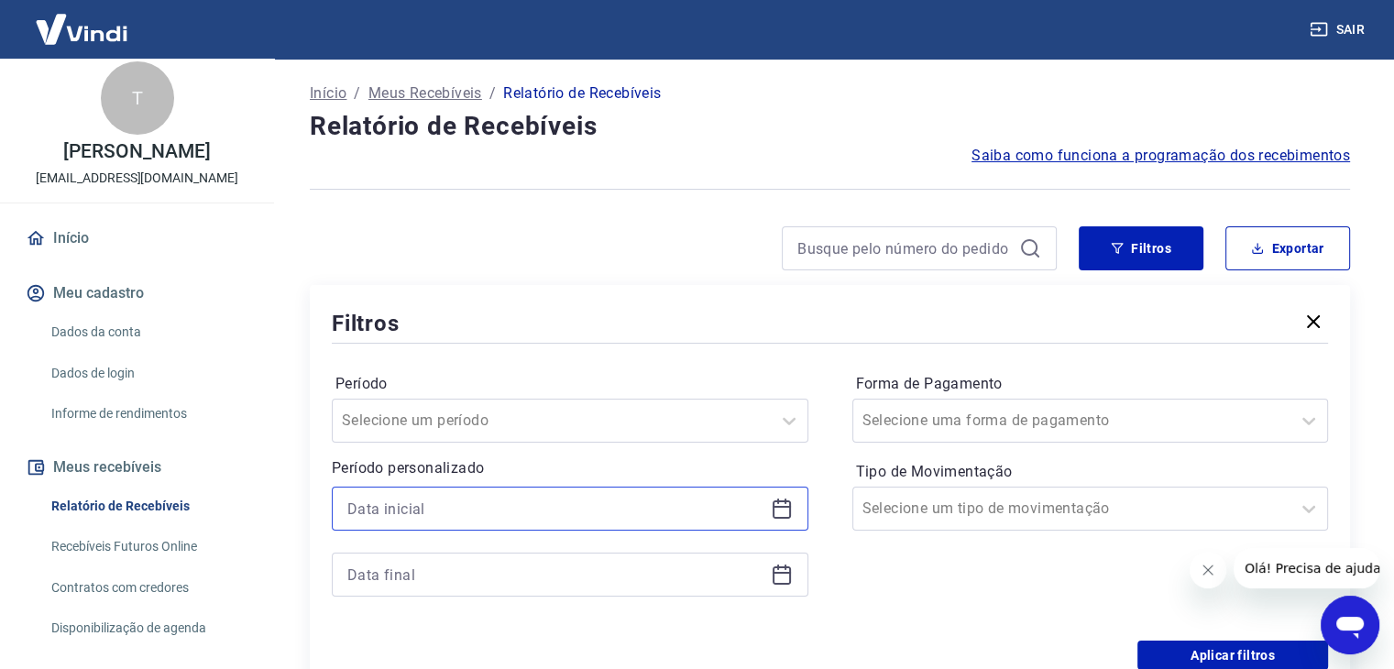
click at [564, 510] on input at bounding box center [555, 508] width 416 height 27
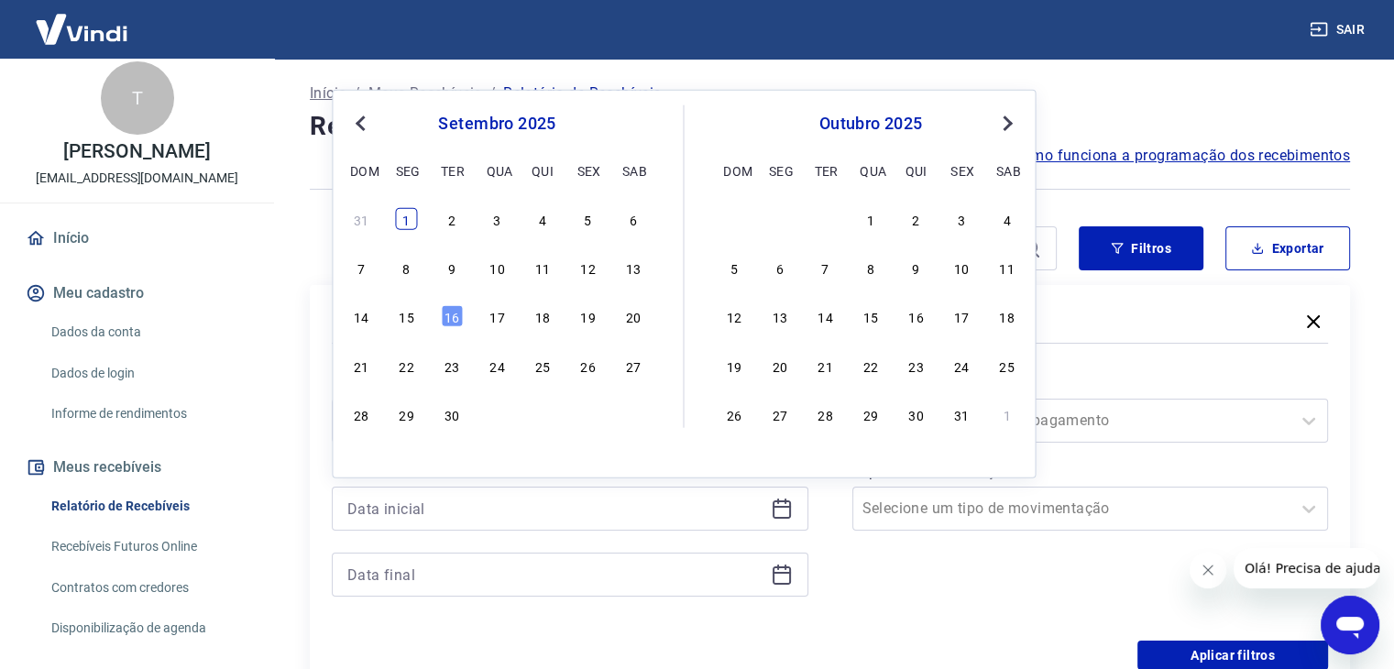
click at [405, 217] on div "1" at bounding box center [407, 219] width 22 height 22
type input "[DATE]"
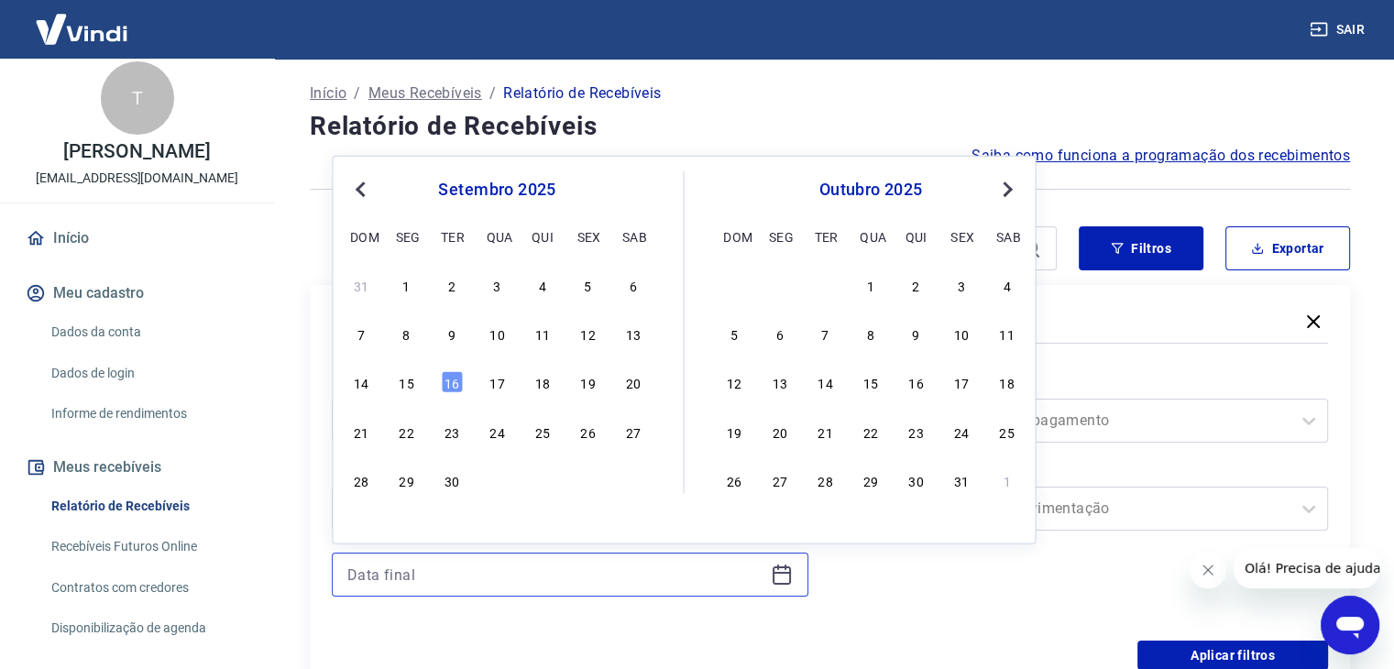
click at [435, 567] on input at bounding box center [555, 574] width 416 height 27
click at [447, 382] on div "16" at bounding box center [452, 382] width 22 height 22
type input "[DATE]"
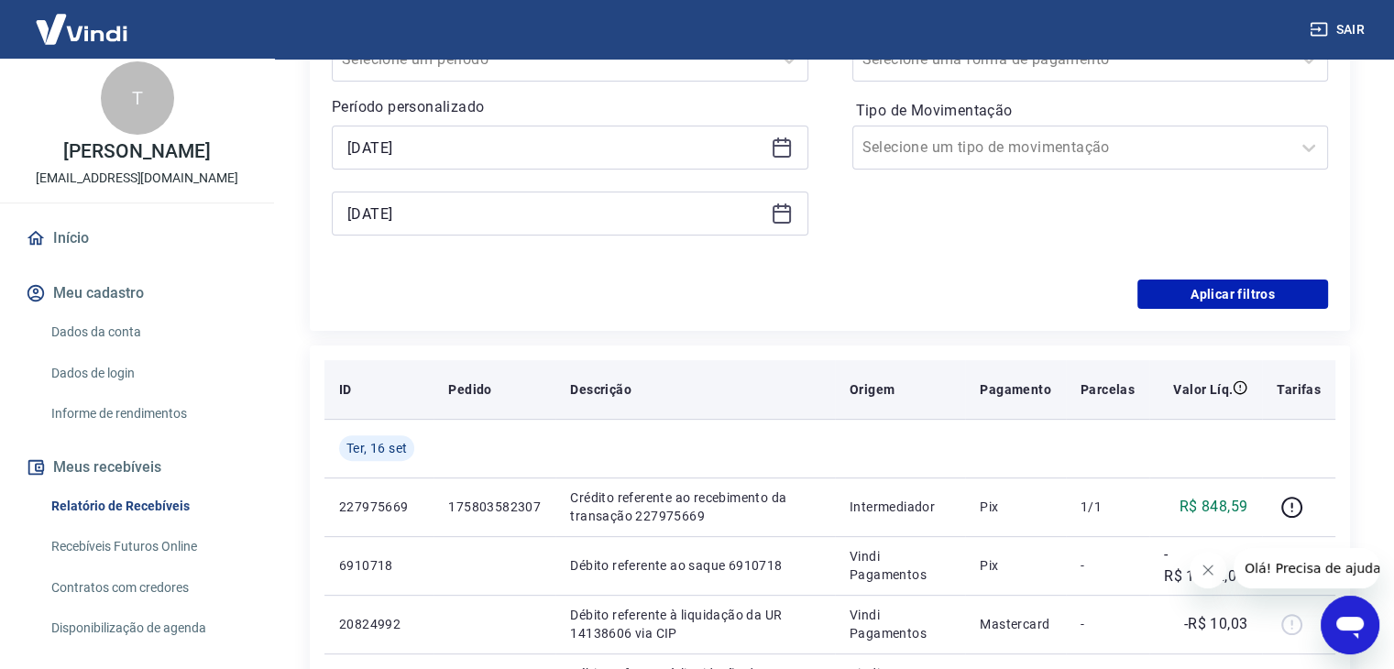
scroll to position [458, 0]
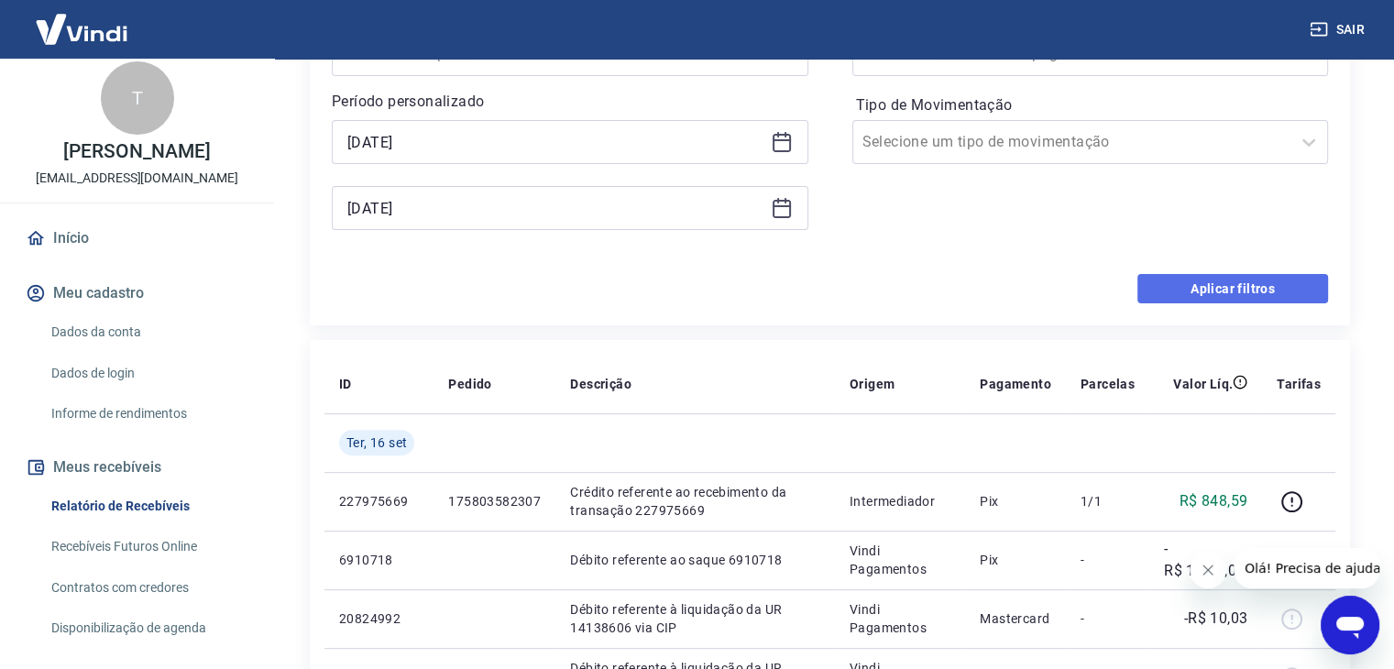
click at [1220, 290] on button "Aplicar filtros" at bounding box center [1232, 288] width 191 height 29
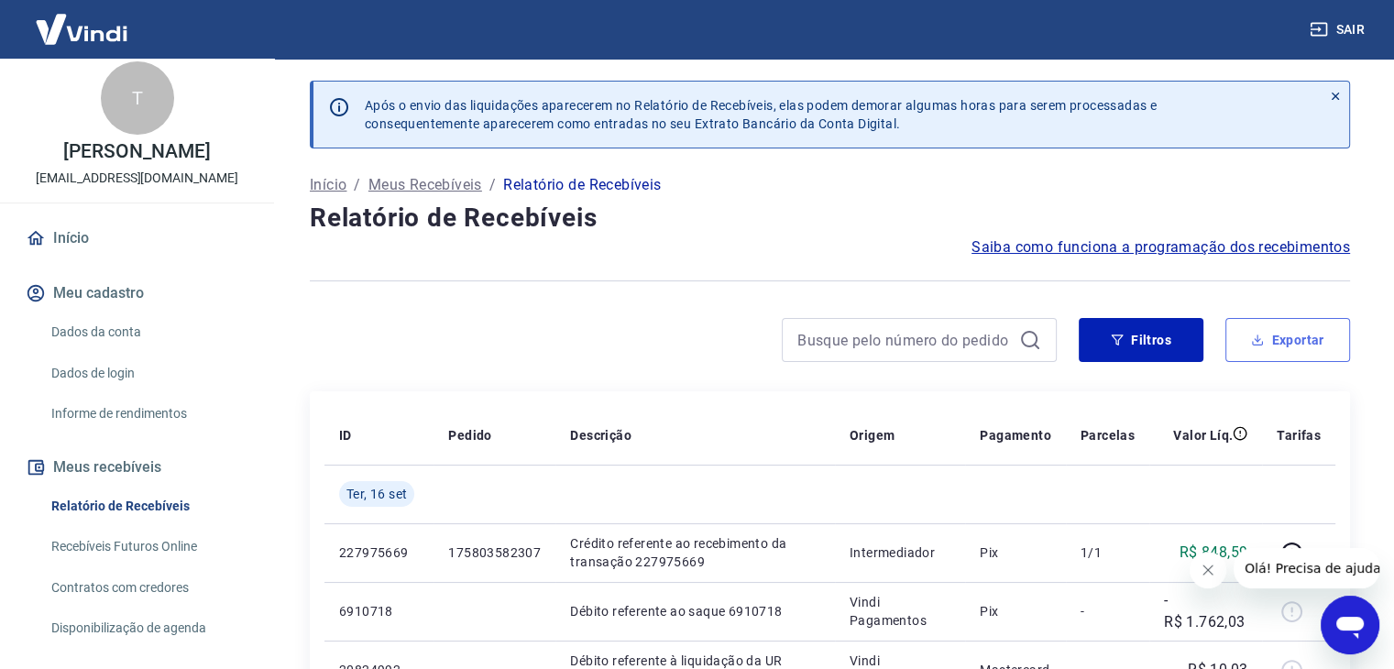
click at [1312, 352] on button "Exportar" at bounding box center [1287, 340] width 125 height 44
type input "[DATE]"
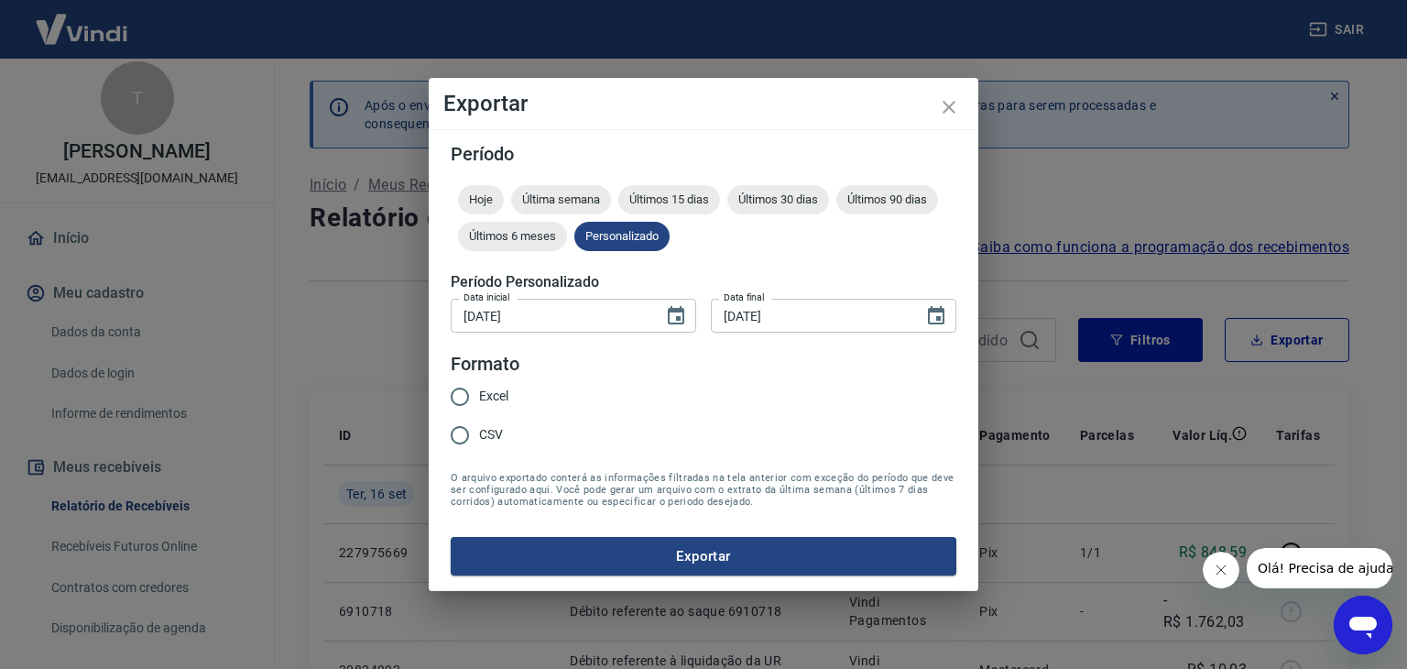
click at [494, 393] on span "Excel" at bounding box center [493, 396] width 29 height 19
click at [479, 393] on input "Excel" at bounding box center [460, 396] width 38 height 38
radio input "true"
click at [704, 561] on button "Exportar" at bounding box center [704, 556] width 506 height 38
